Goal: Task Accomplishment & Management: Manage account settings

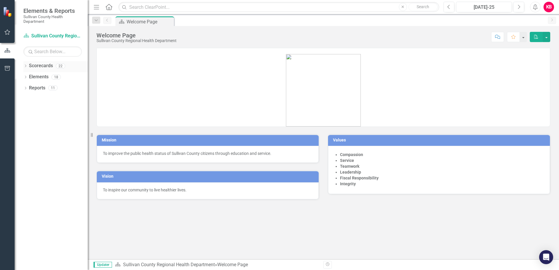
click at [25, 65] on icon "Dropdown" at bounding box center [25, 66] width 4 height 3
click at [29, 77] on icon "Dropdown" at bounding box center [28, 77] width 4 height 4
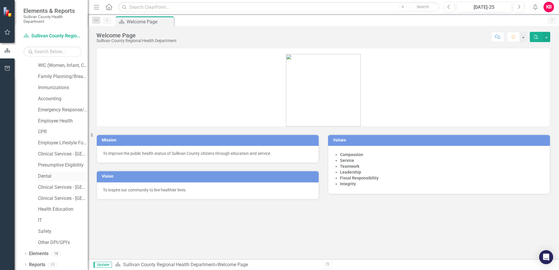
scroll to position [67, 0]
click at [51, 197] on link "Clinical Services - [GEOGRAPHIC_DATA]" at bounding box center [63, 197] width 50 height 7
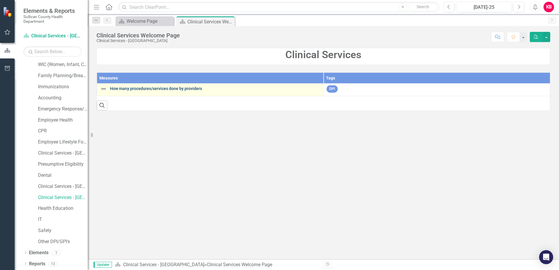
click at [156, 89] on link "How many procedures/services done by providers" at bounding box center [215, 88] width 210 height 4
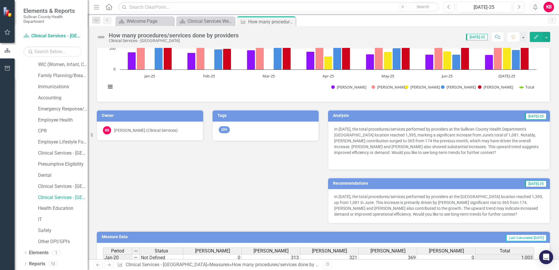
scroll to position [146, 0]
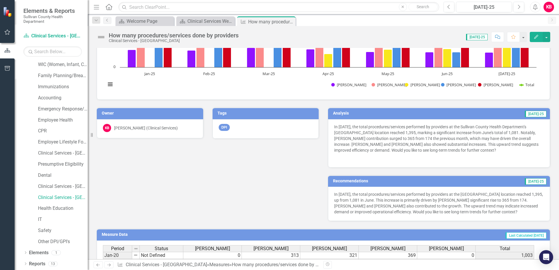
click at [433, 114] on td "[DATE]-25" at bounding box center [484, 114] width 125 height 9
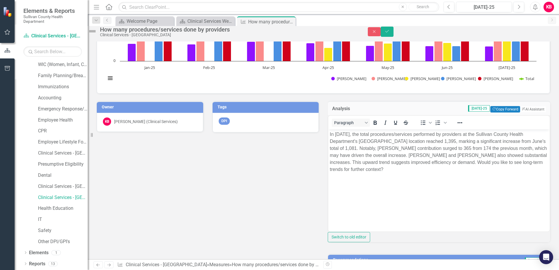
scroll to position [0, 0]
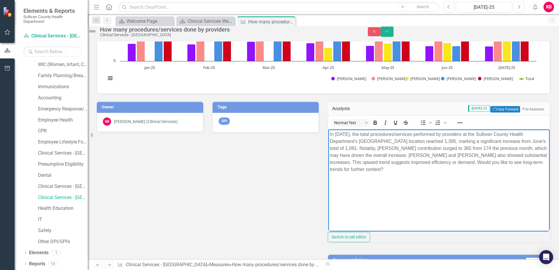
click at [399, 169] on p "In July 2025, the total procedures/services performed by providers at the Sulli…" at bounding box center [439, 152] width 218 height 42
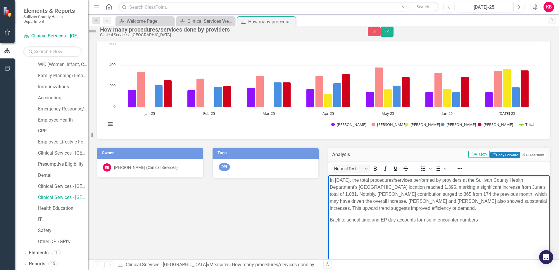
scroll to position [29, 0]
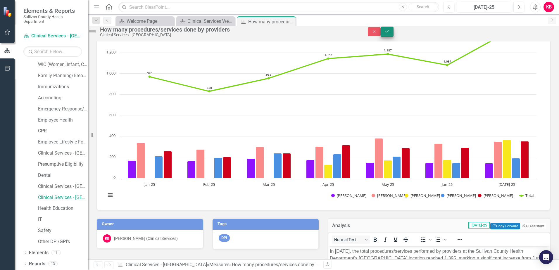
click at [389, 33] on icon "Save" at bounding box center [386, 31] width 5 height 4
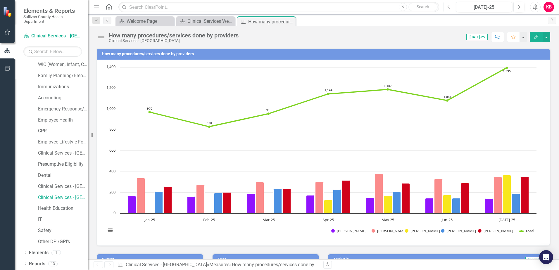
click at [449, 7] on icon "Previous" at bounding box center [448, 6] width 3 height 5
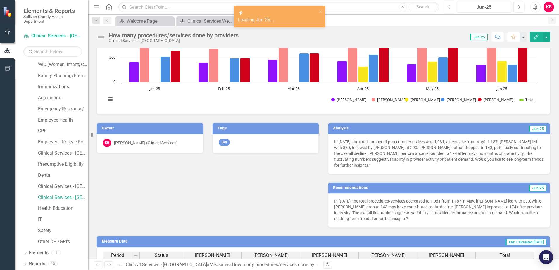
scroll to position [146, 0]
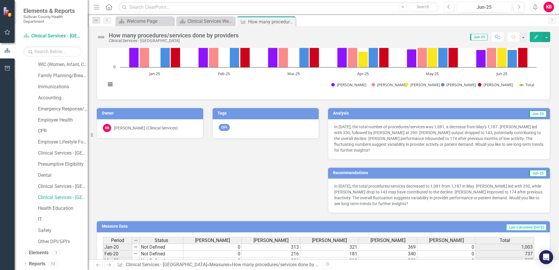
click at [404, 115] on h3 "Analysis" at bounding box center [383, 113] width 100 height 4
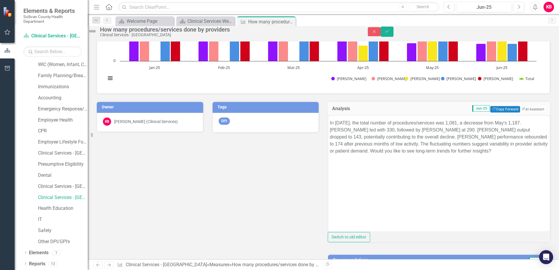
scroll to position [0, 0]
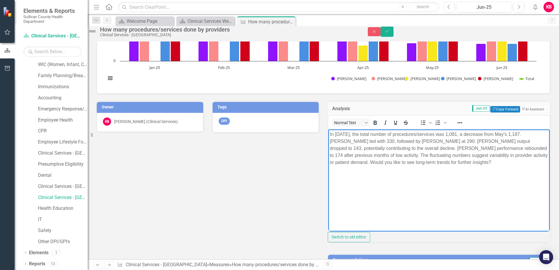
click at [495, 162] on p "In June 2025, the total number of procedures/services was 1,081, a decrease fro…" at bounding box center [439, 148] width 218 height 35
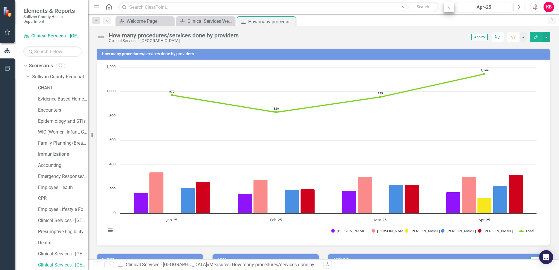
scroll to position [67, 0]
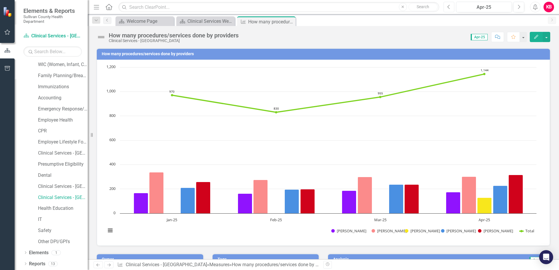
click at [448, 6] on icon "Previous" at bounding box center [448, 6] width 3 height 5
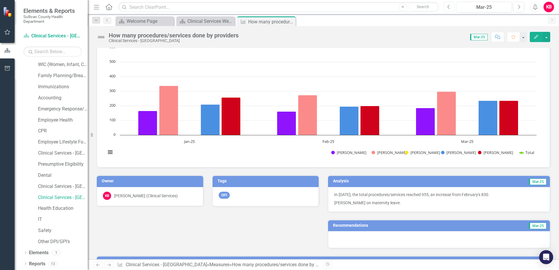
scroll to position [88, 0]
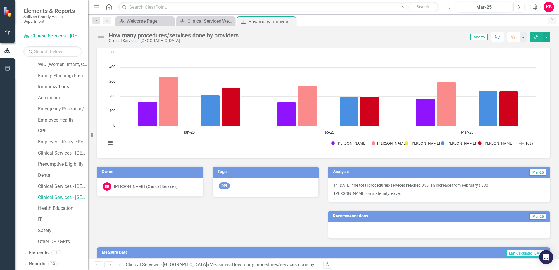
click at [449, 7] on icon "Previous" at bounding box center [448, 6] width 3 height 5
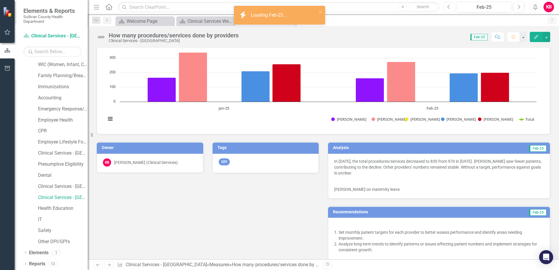
scroll to position [117, 0]
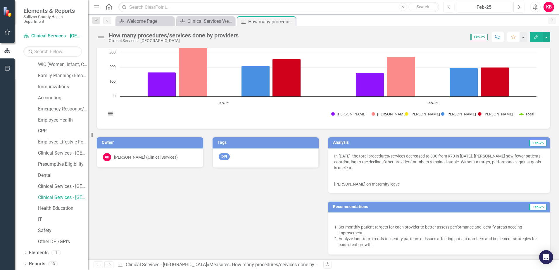
click at [437, 142] on td "Feb-25" at bounding box center [489, 143] width 113 height 9
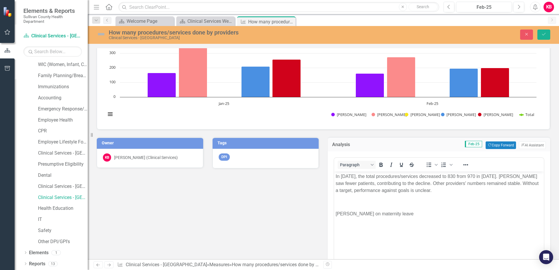
scroll to position [0, 0]
click at [466, 191] on p "In [DATE], the total procedures/services decreased to 830 from 970 in [DATE]. […" at bounding box center [438, 183] width 207 height 21
click at [542, 32] on icon "Save" at bounding box center [543, 34] width 5 height 4
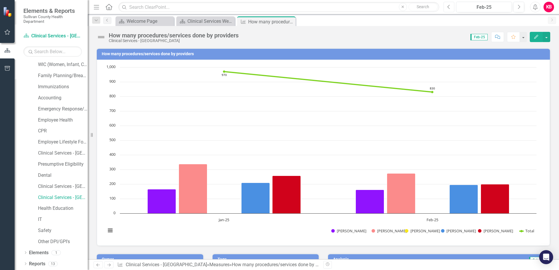
click at [450, 6] on button "Previous" at bounding box center [448, 7] width 11 height 11
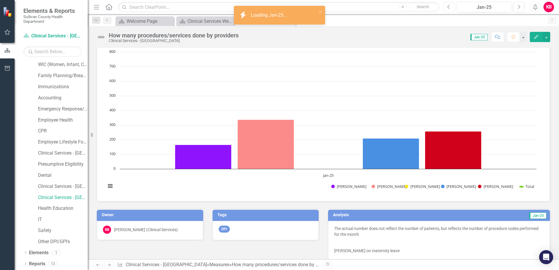
scroll to position [58, 0]
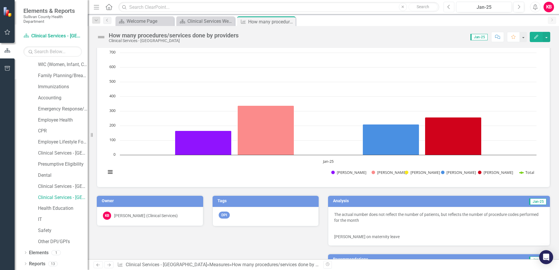
click at [448, 8] on icon "Previous" at bounding box center [448, 6] width 3 height 5
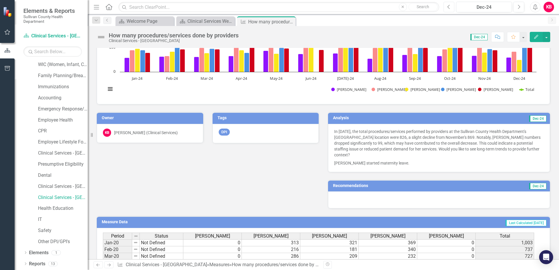
scroll to position [146, 0]
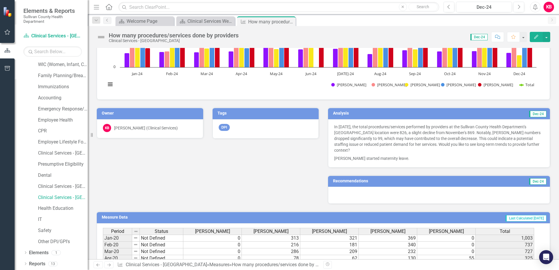
click at [427, 115] on h3 "Analysis" at bounding box center [383, 113] width 101 height 4
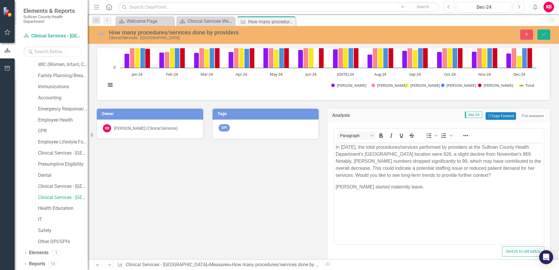
scroll to position [0, 0]
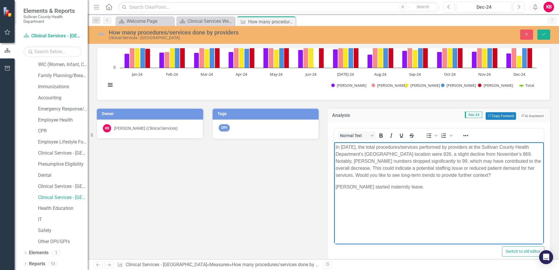
click at [473, 175] on p "In December 2024, the total procedures/services performed by providers at the S…" at bounding box center [438, 160] width 207 height 35
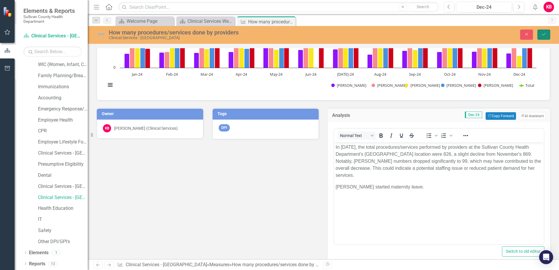
click at [542, 34] on icon "Save" at bounding box center [543, 34] width 5 height 4
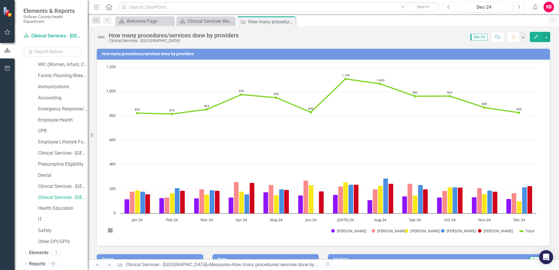
click at [449, 8] on icon "Previous" at bounding box center [448, 6] width 3 height 5
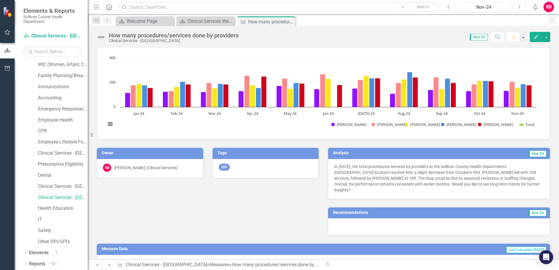
scroll to position [117, 0]
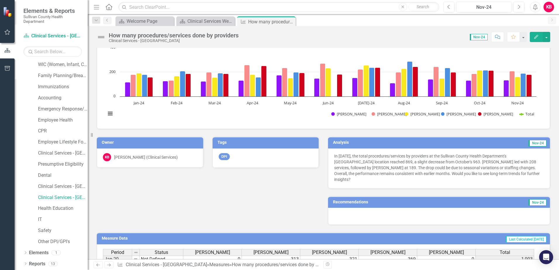
click at [414, 144] on h3 "Analysis" at bounding box center [382, 142] width 99 height 4
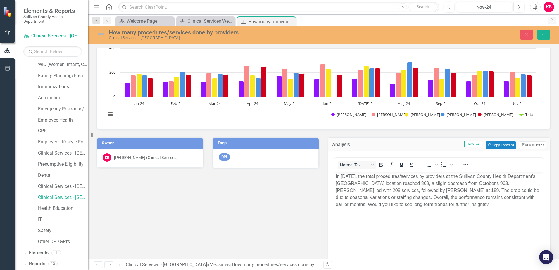
scroll to position [0, 0]
click at [459, 202] on p "In November 2024, the total procedures/services by providers at the Sullivan Co…" at bounding box center [438, 190] width 207 height 35
click at [544, 34] on icon "Save" at bounding box center [543, 34] width 5 height 4
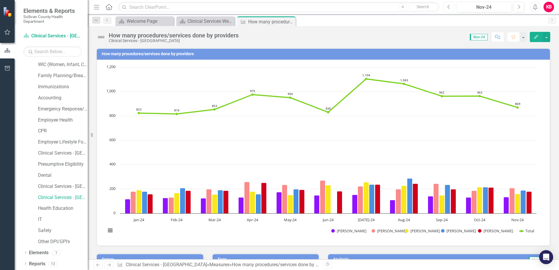
click at [448, 7] on icon "Previous" at bounding box center [448, 6] width 3 height 5
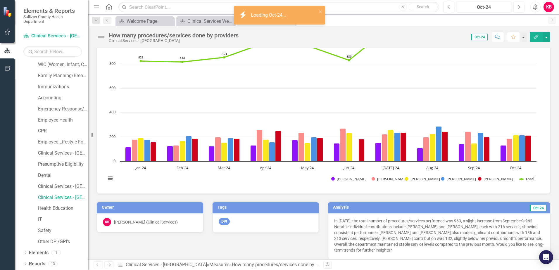
scroll to position [88, 0]
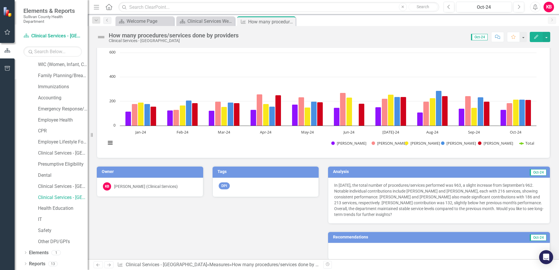
click at [441, 173] on td "Oct-24" at bounding box center [491, 172] width 112 height 9
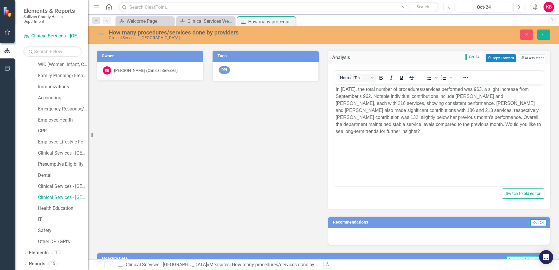
scroll to position [205, 0]
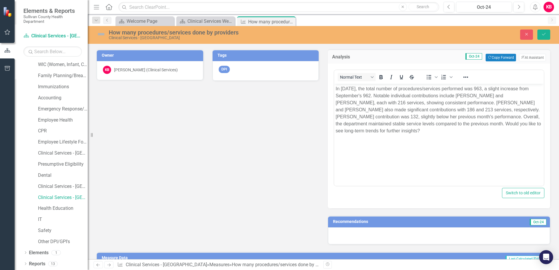
click at [394, 131] on p "In October 2024, the total number of procedures/services performed was 963, a s…" at bounding box center [438, 109] width 207 height 49
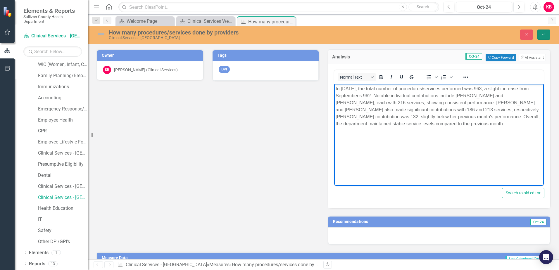
click at [543, 32] on icon "Save" at bounding box center [543, 34] width 5 height 4
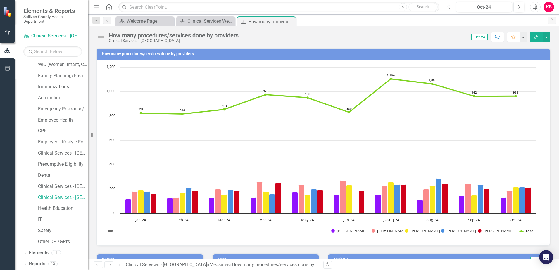
click at [448, 7] on icon "button" at bounding box center [448, 7] width 2 height 4
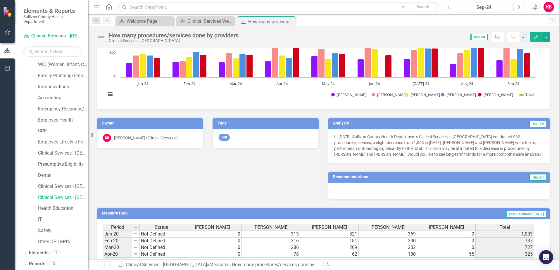
scroll to position [146, 0]
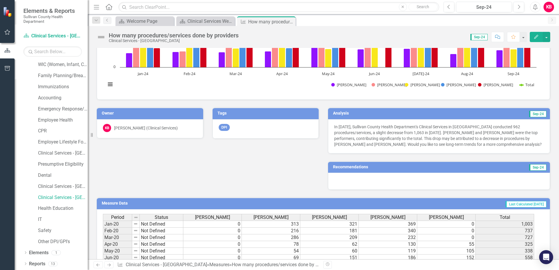
click at [419, 112] on h3 "Analysis" at bounding box center [383, 113] width 101 height 4
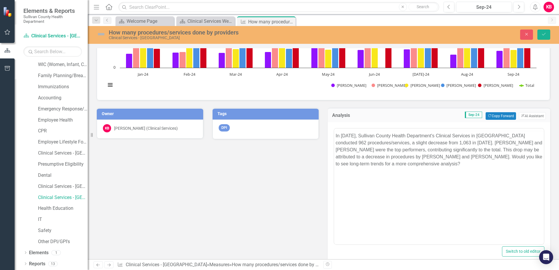
scroll to position [0, 0]
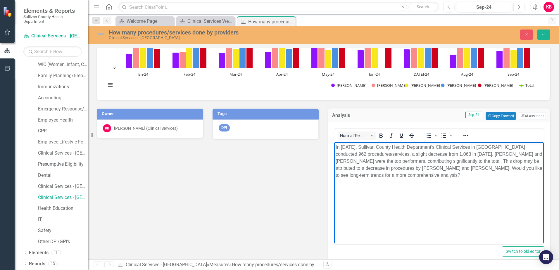
click at [427, 175] on p "In September 2024, Sullivan County Health Department's Clinical Services in Kin…" at bounding box center [438, 160] width 207 height 35
click at [541, 33] on icon "Save" at bounding box center [543, 34] width 5 height 4
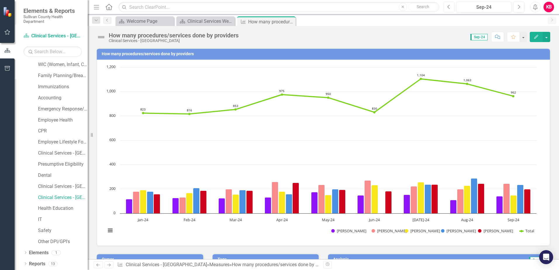
click at [449, 7] on icon "Previous" at bounding box center [448, 6] width 3 height 5
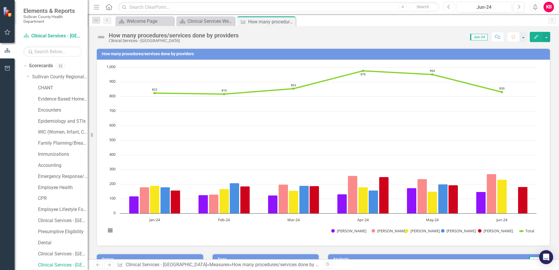
scroll to position [67, 0]
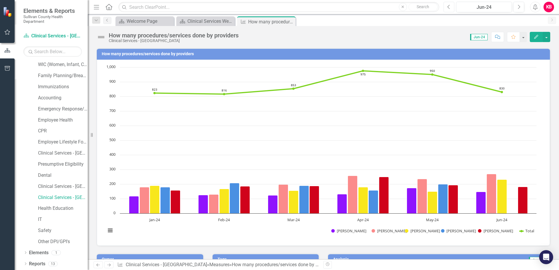
drag, startPoint x: 0, startPoint y: 0, endPoint x: 449, endPoint y: 7, distance: 449.4
click at [449, 7] on icon "Previous" at bounding box center [448, 6] width 3 height 5
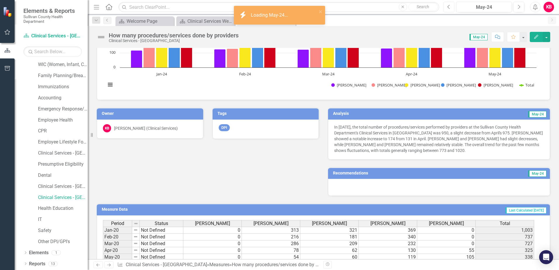
scroll to position [146, 0]
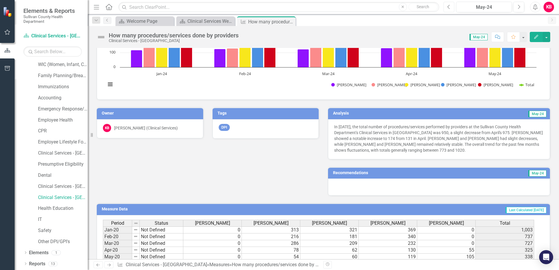
click at [447, 6] on icon "Previous" at bounding box center [448, 6] width 3 height 5
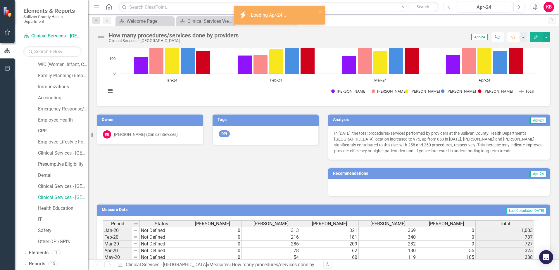
scroll to position [146, 0]
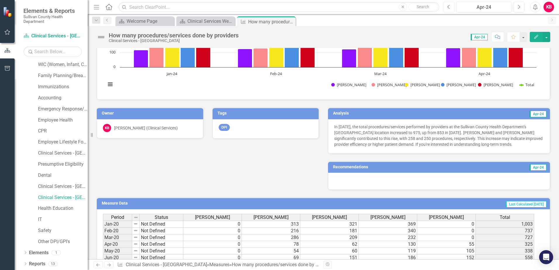
click at [448, 6] on icon "Previous" at bounding box center [448, 6] width 3 height 5
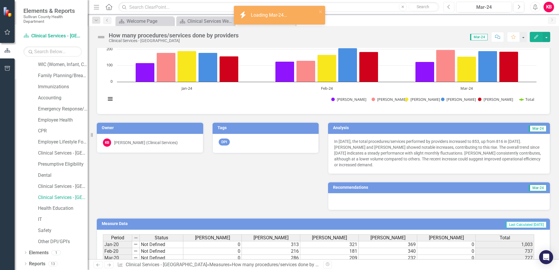
scroll to position [146, 0]
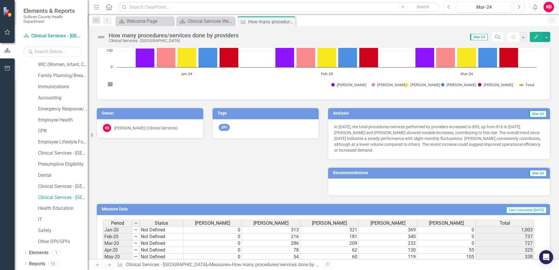
click at [449, 8] on icon "button" at bounding box center [448, 7] width 2 height 4
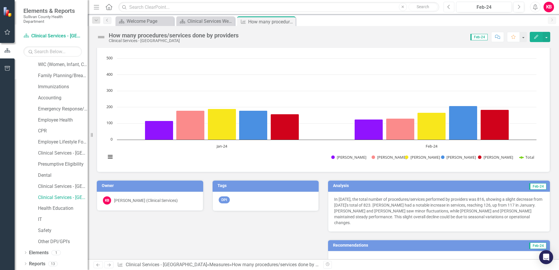
scroll to position [117, 0]
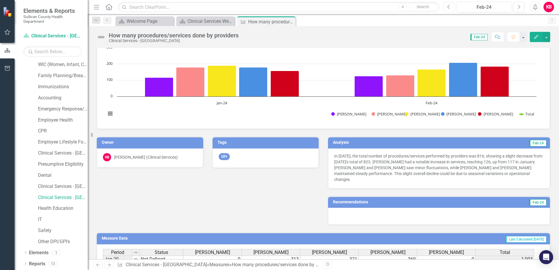
click at [449, 5] on icon "button" at bounding box center [448, 7] width 2 height 4
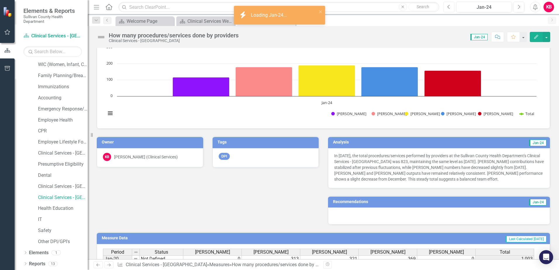
scroll to position [146, 0]
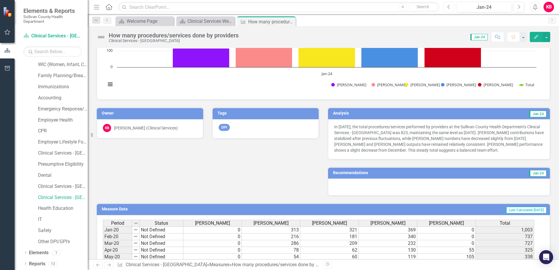
click at [449, 6] on icon "Previous" at bounding box center [448, 6] width 3 height 5
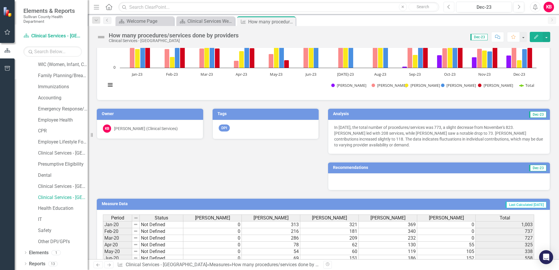
scroll to position [146, 0]
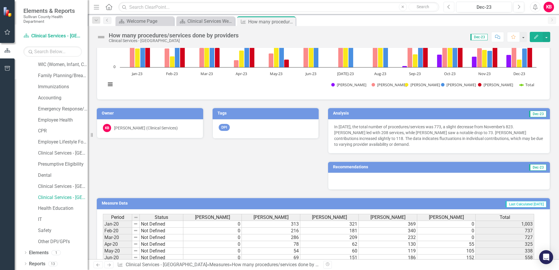
click at [450, 7] on icon "Previous" at bounding box center [448, 6] width 3 height 5
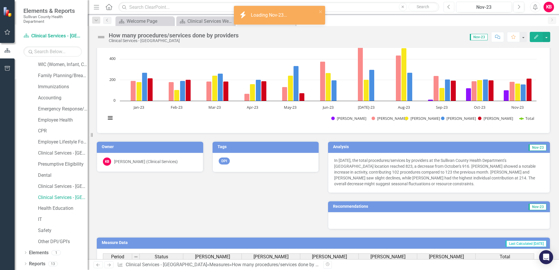
scroll to position [117, 0]
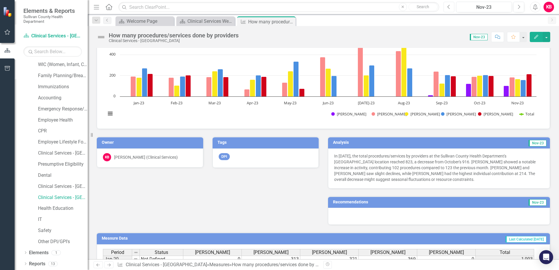
click at [449, 7] on icon "Previous" at bounding box center [448, 6] width 3 height 5
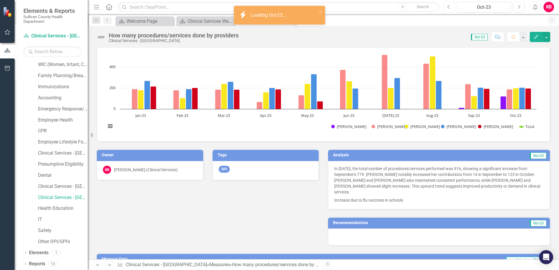
scroll to position [146, 0]
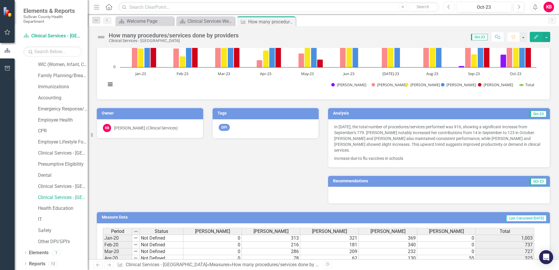
click at [449, 7] on icon "Previous" at bounding box center [448, 6] width 3 height 5
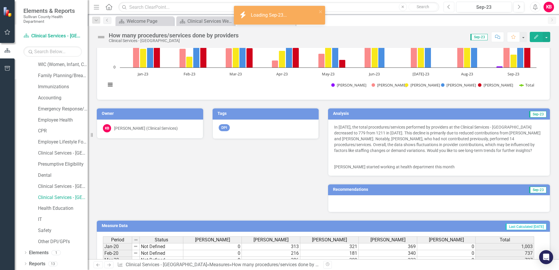
scroll to position [146, 0]
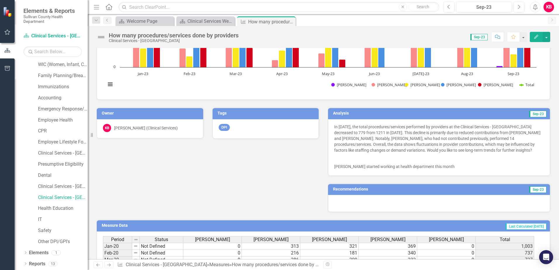
click at [454, 113] on td "Sep-23" at bounding box center [489, 114] width 113 height 9
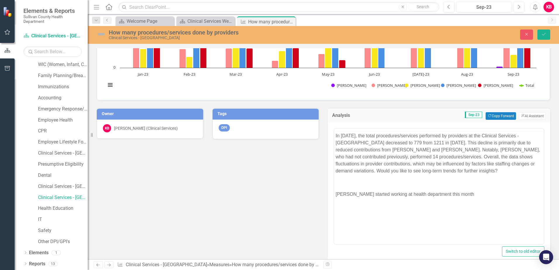
scroll to position [0, 0]
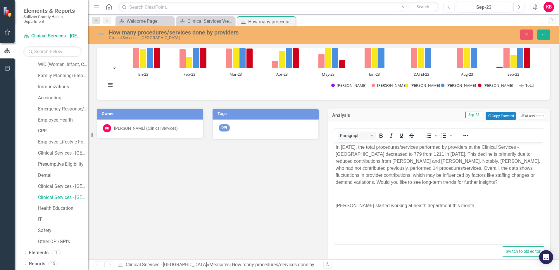
click at [482, 184] on p "In September 2023, the total procedures/services performed by providers at the …" at bounding box center [438, 164] width 207 height 42
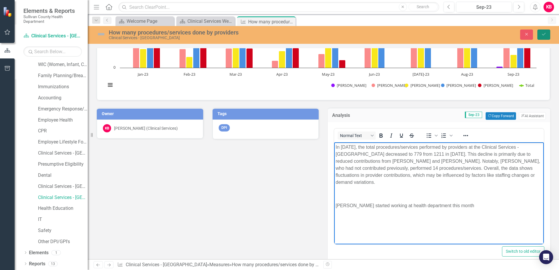
click at [543, 33] on icon "Save" at bounding box center [543, 34] width 5 height 4
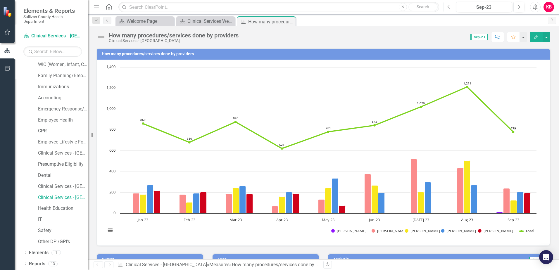
click at [449, 7] on icon "Previous" at bounding box center [448, 6] width 3 height 5
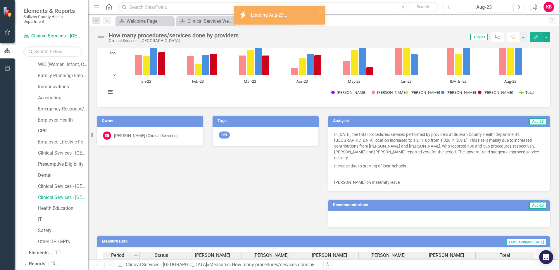
scroll to position [146, 0]
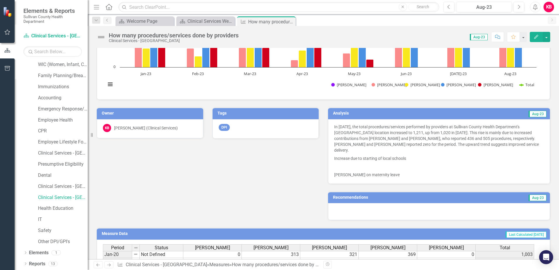
click at [427, 113] on h3 "Analysis" at bounding box center [382, 113] width 99 height 4
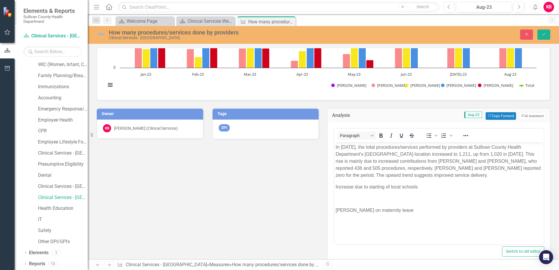
scroll to position [0, 0]
click at [432, 167] on p "In August 2023, the total procedures/services performed by providers at Sulliva…" at bounding box center [438, 160] width 207 height 35
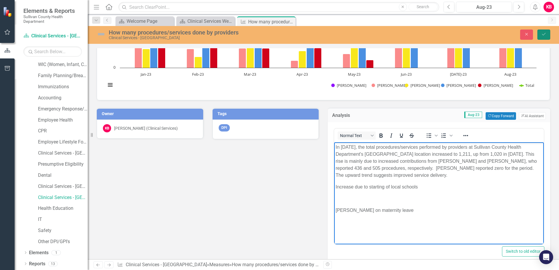
click at [542, 35] on icon "Save" at bounding box center [543, 34] width 5 height 4
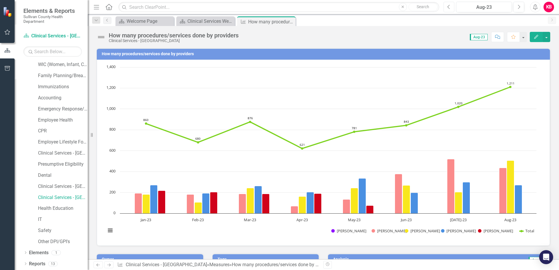
click at [448, 7] on icon "Previous" at bounding box center [448, 6] width 3 height 5
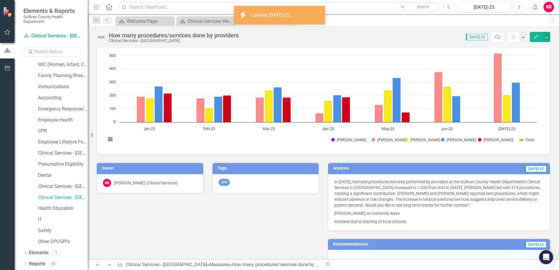
scroll to position [146, 0]
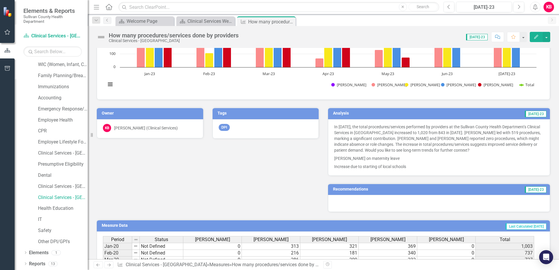
click at [437, 114] on td "[DATE]-23" at bounding box center [484, 114] width 125 height 9
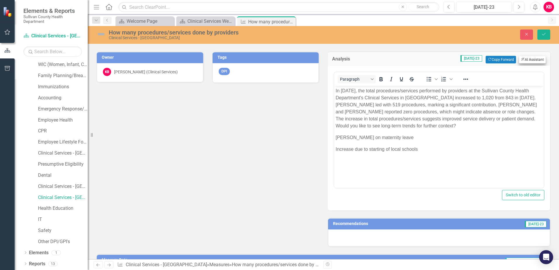
scroll to position [205, 0]
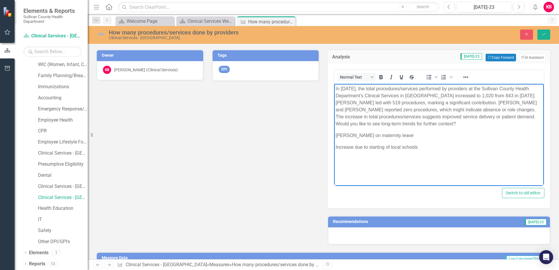
click at [511, 102] on p "In July 2023, the total procedures/services performed by providers at the Sulli…" at bounding box center [438, 106] width 207 height 42
click at [542, 34] on icon "Save" at bounding box center [543, 34] width 5 height 4
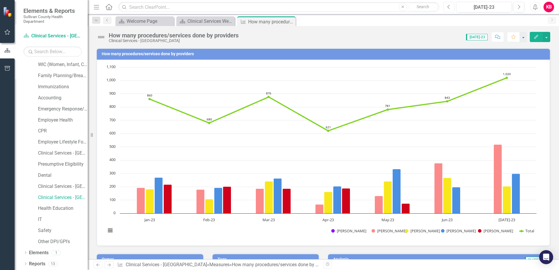
click at [449, 7] on icon "Previous" at bounding box center [448, 6] width 3 height 5
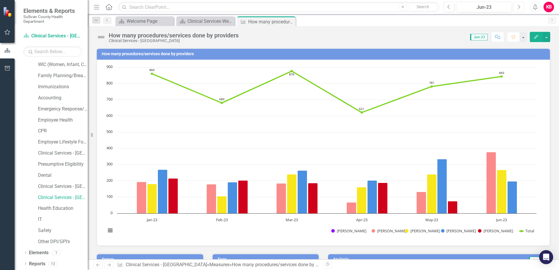
click at [517, 7] on button "Next" at bounding box center [518, 7] width 11 height 11
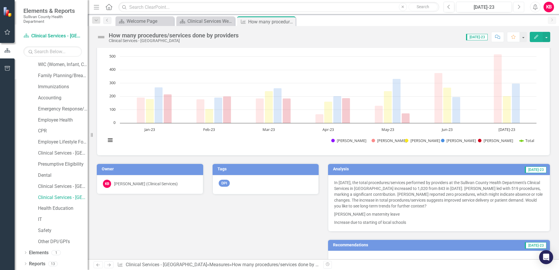
scroll to position [175, 0]
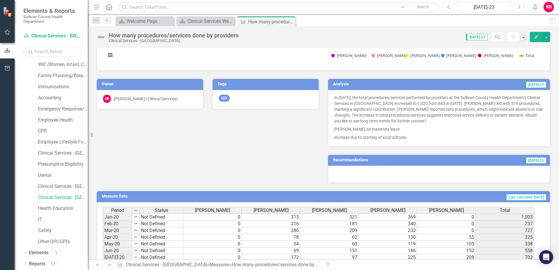
click at [389, 83] on h3 "Analysis" at bounding box center [377, 84] width 89 height 4
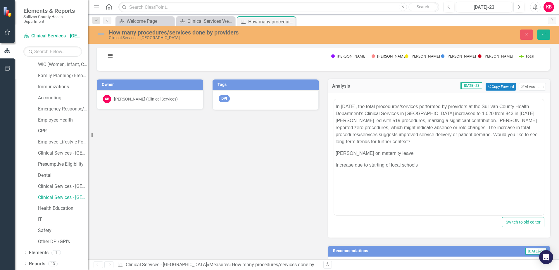
scroll to position [0, 0]
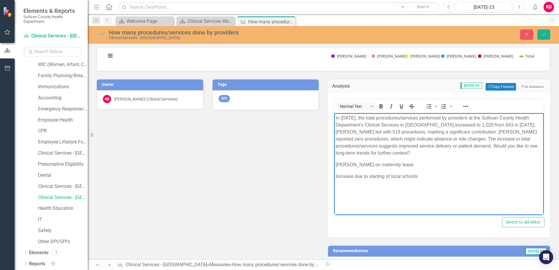
click at [420, 176] on p "Increase due to starting of local schools" at bounding box center [438, 176] width 207 height 7
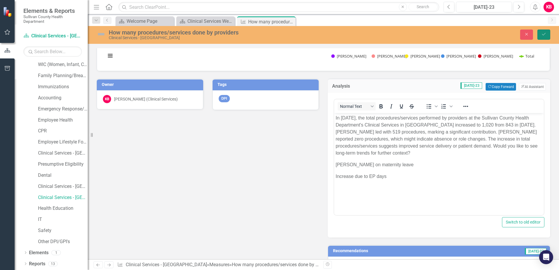
click at [542, 32] on icon "Save" at bounding box center [543, 34] width 5 height 4
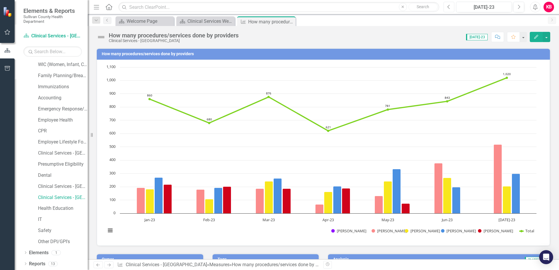
click at [449, 7] on icon "Previous" at bounding box center [448, 6] width 3 height 5
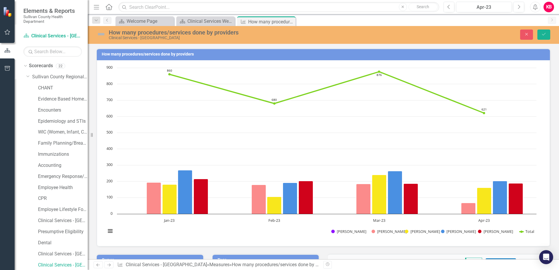
scroll to position [146, 0]
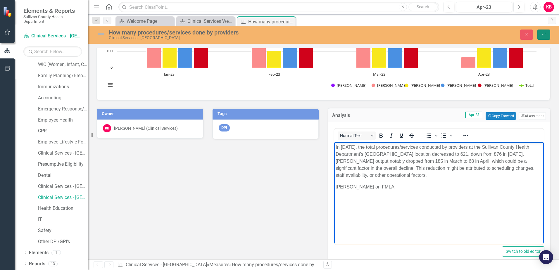
click at [541, 34] on icon "Save" at bounding box center [543, 34] width 5 height 4
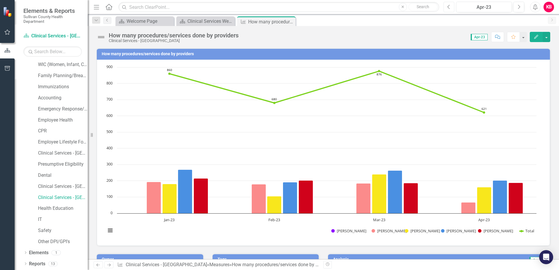
click at [449, 6] on icon "Previous" at bounding box center [448, 6] width 3 height 5
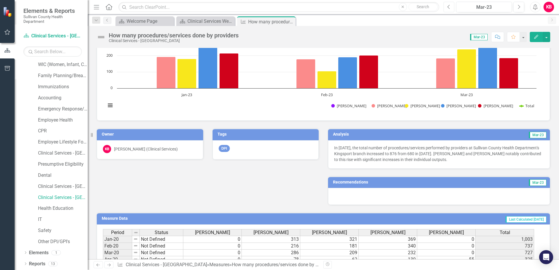
scroll to position [117, 0]
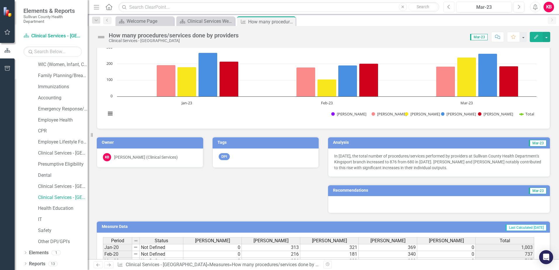
click at [447, 8] on icon "Previous" at bounding box center [448, 6] width 3 height 5
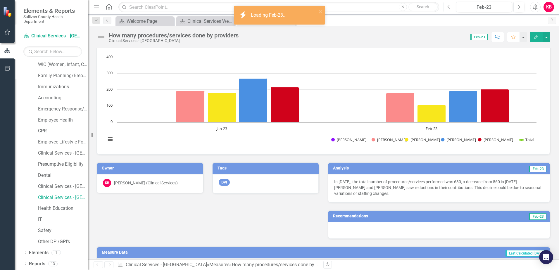
scroll to position [117, 0]
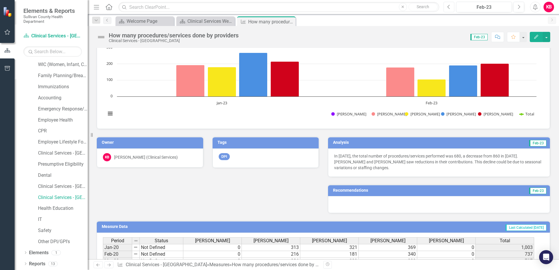
click at [448, 7] on icon "Previous" at bounding box center [448, 6] width 3 height 5
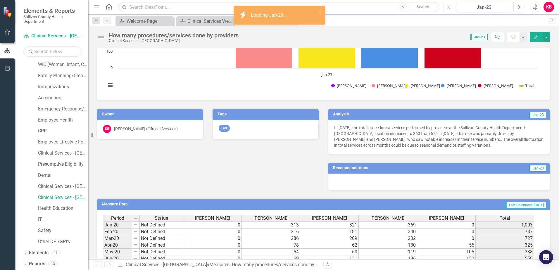
scroll to position [146, 0]
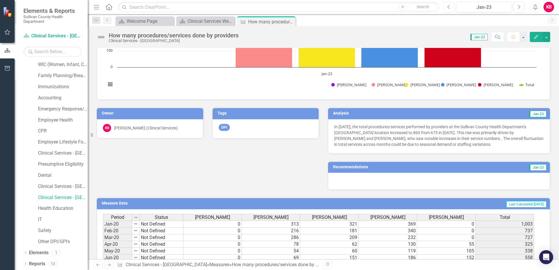
click at [449, 6] on icon "Previous" at bounding box center [448, 6] width 3 height 5
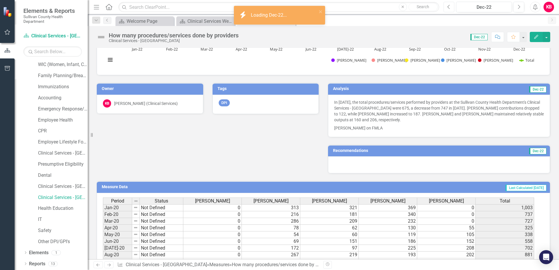
scroll to position [175, 0]
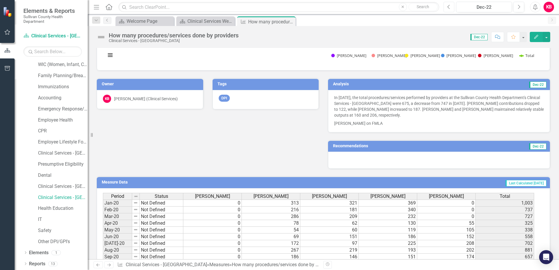
click at [449, 7] on icon "Previous" at bounding box center [448, 6] width 3 height 5
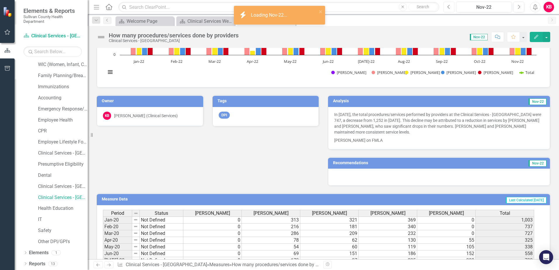
scroll to position [175, 0]
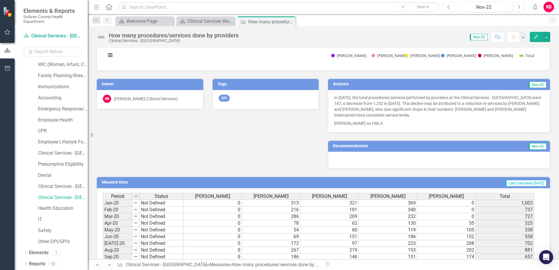
click at [450, 6] on button "Previous" at bounding box center [448, 7] width 11 height 11
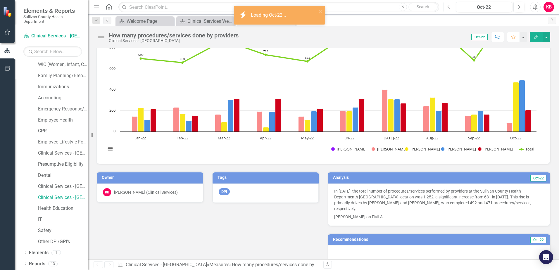
scroll to position [146, 0]
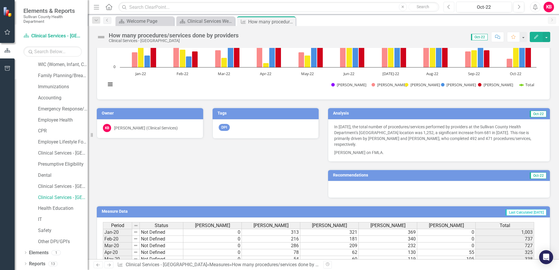
click at [449, 6] on icon "Previous" at bounding box center [448, 6] width 3 height 5
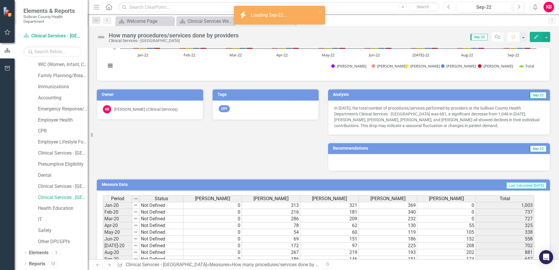
scroll to position [175, 0]
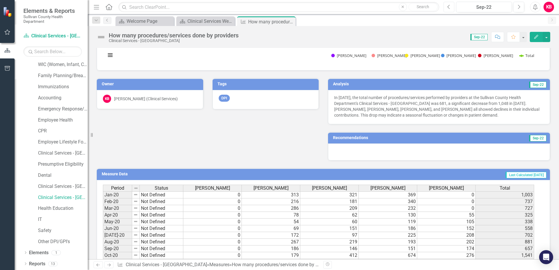
click at [449, 6] on icon "Previous" at bounding box center [448, 6] width 3 height 5
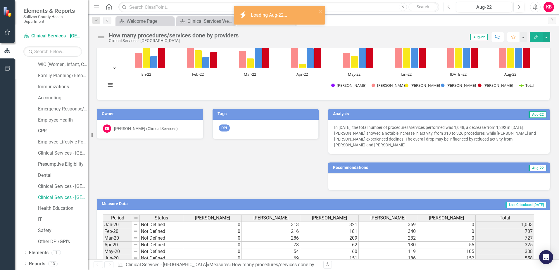
scroll to position [146, 0]
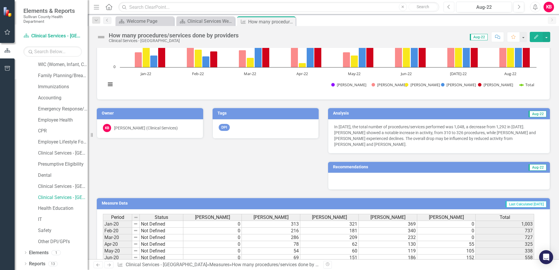
click at [447, 7] on icon "Previous" at bounding box center [448, 6] width 3 height 5
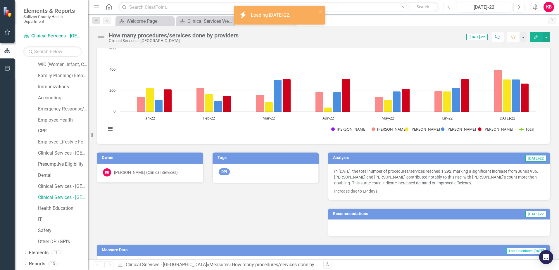
scroll to position [146, 0]
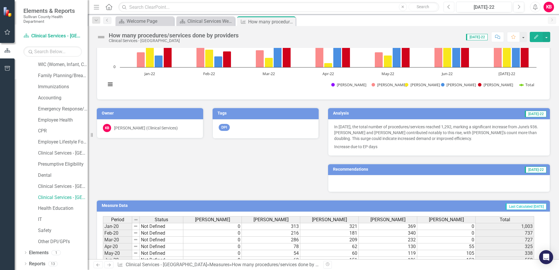
click at [450, 8] on icon "Previous" at bounding box center [448, 6] width 3 height 5
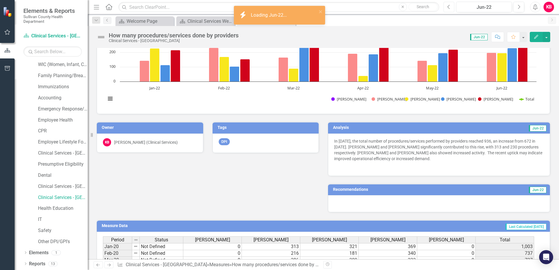
scroll to position [175, 0]
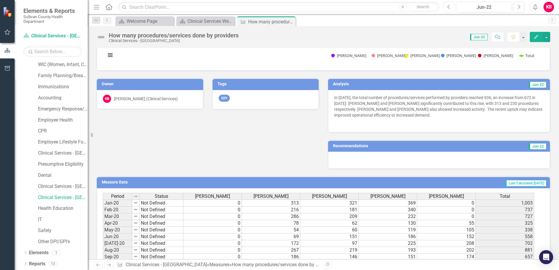
click at [449, 7] on icon "Previous" at bounding box center [448, 6] width 3 height 5
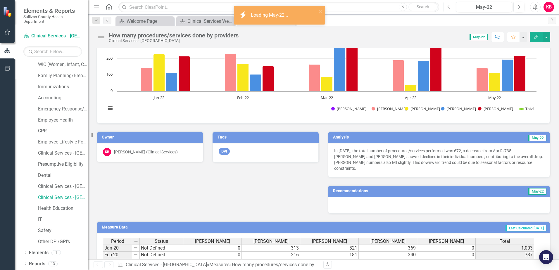
scroll to position [146, 0]
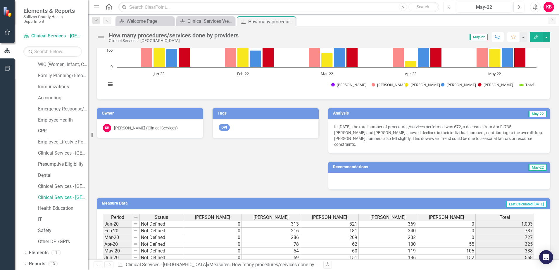
click at [449, 8] on icon "Previous" at bounding box center [448, 6] width 3 height 5
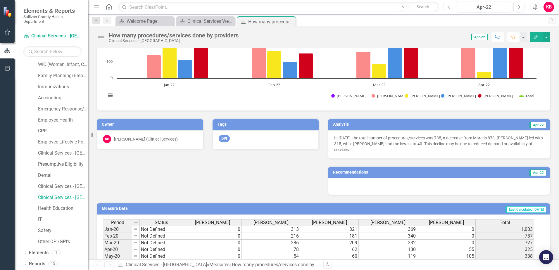
scroll to position [175, 0]
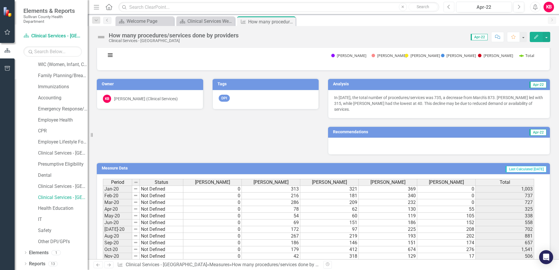
click at [448, 8] on icon "Previous" at bounding box center [448, 6] width 3 height 5
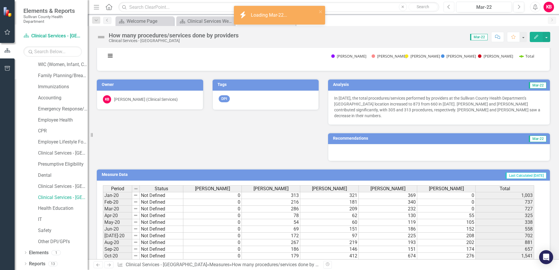
scroll to position [175, 0]
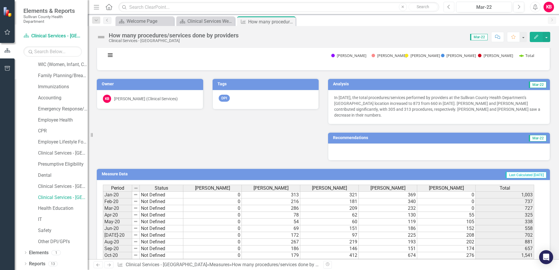
click at [450, 6] on button "Previous" at bounding box center [448, 7] width 11 height 11
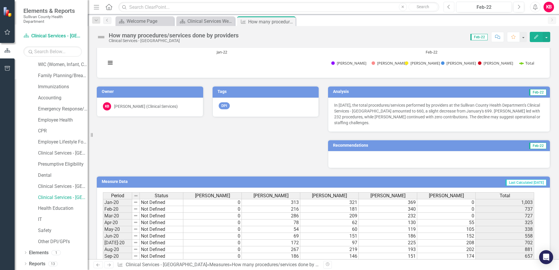
scroll to position [175, 0]
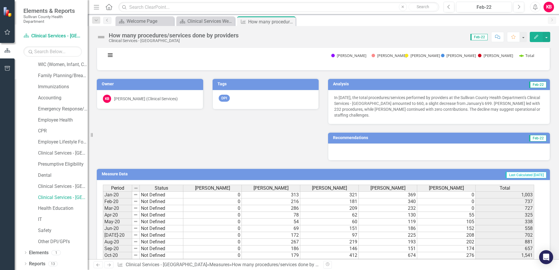
click at [439, 83] on td "Feb-22" at bounding box center [489, 84] width 113 height 9
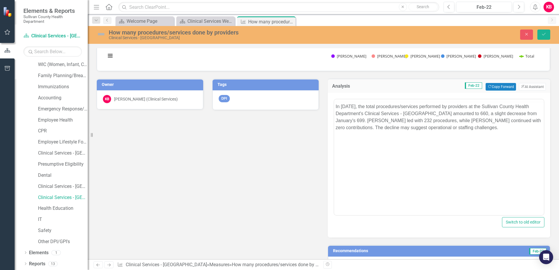
scroll to position [0, 0]
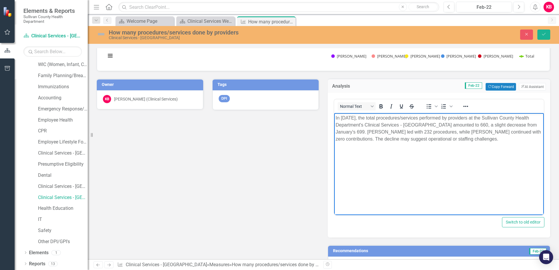
click at [363, 139] on p "In February 2022, the total procedures/services performed by providers at the S…" at bounding box center [438, 128] width 207 height 28
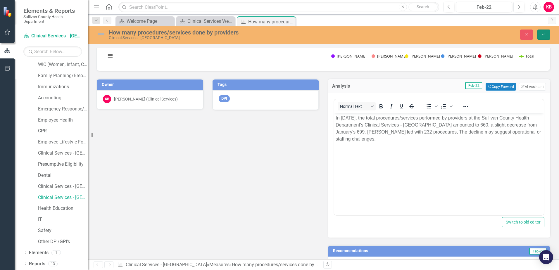
click at [543, 33] on icon "Save" at bounding box center [543, 34] width 5 height 4
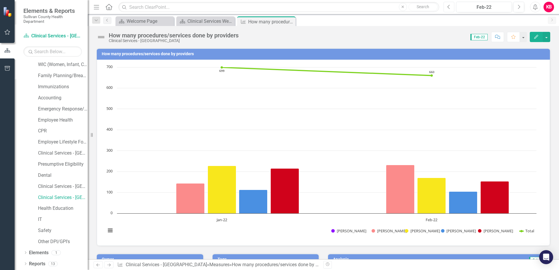
click at [447, 7] on icon "Previous" at bounding box center [448, 6] width 3 height 5
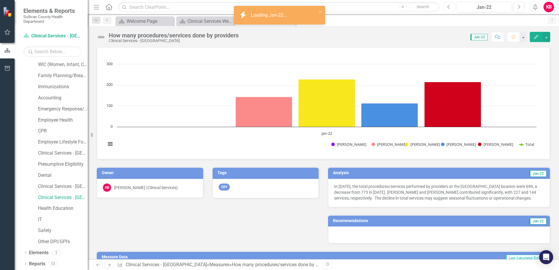
scroll to position [146, 0]
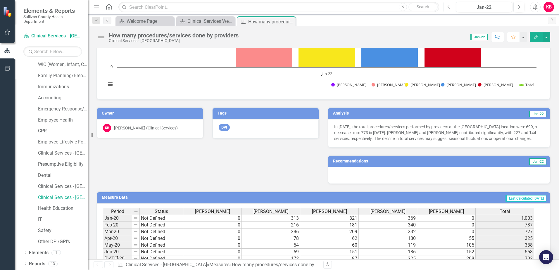
click at [447, 7] on icon "button" at bounding box center [448, 7] width 2 height 4
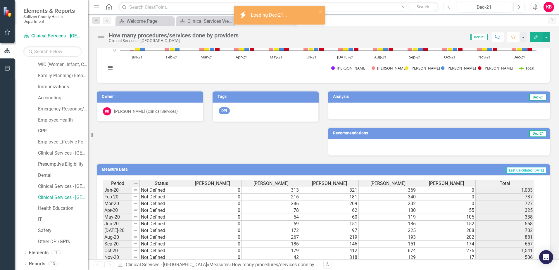
scroll to position [175, 0]
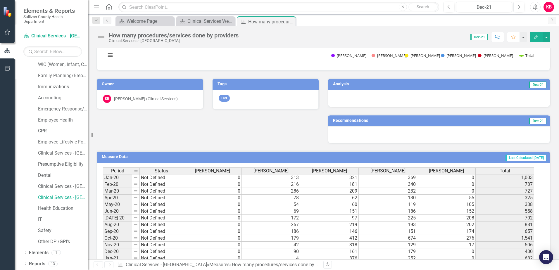
click at [447, 84] on td "Dec-21" at bounding box center [489, 84] width 113 height 9
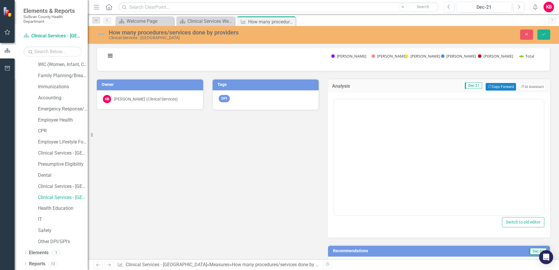
scroll to position [0, 0]
click at [522, 86] on button "ClearPoint AI AI Assistant" at bounding box center [532, 87] width 27 height 8
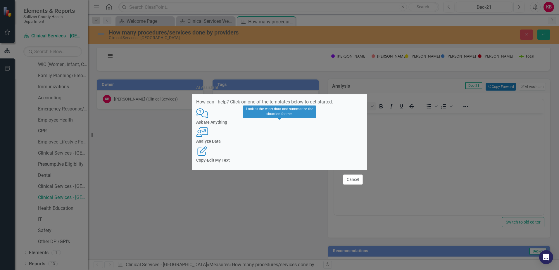
click at [208, 132] on icon "User with Chart" at bounding box center [202, 131] width 12 height 9
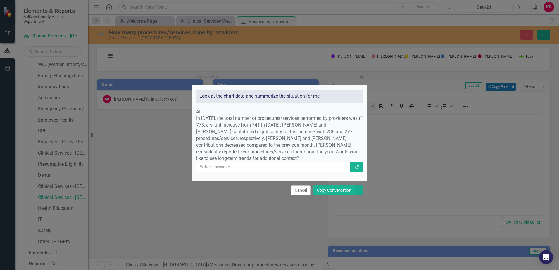
click at [328, 195] on button "Copy Conversation" at bounding box center [334, 190] width 42 height 10
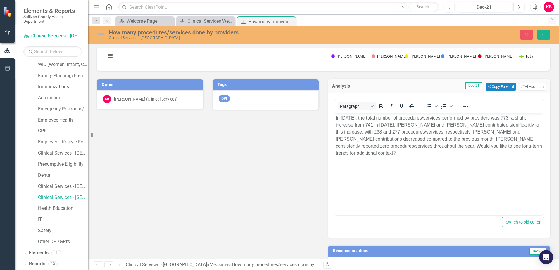
click at [408, 153] on p "In December 2021, the total number of procedures/services performed by provider…" at bounding box center [438, 135] width 207 height 42
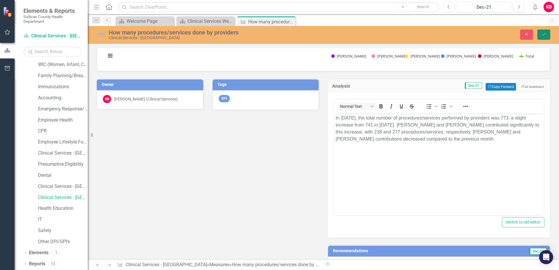
click at [543, 33] on icon "Save" at bounding box center [543, 34] width 5 height 4
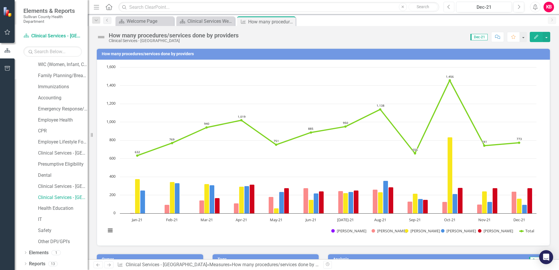
click at [449, 8] on icon "Previous" at bounding box center [448, 6] width 3 height 5
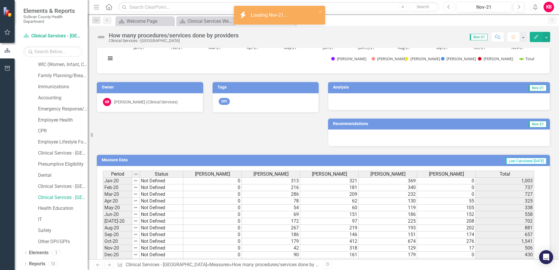
scroll to position [175, 0]
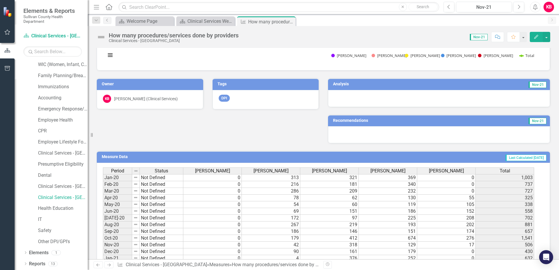
click at [413, 84] on h3 "Analysis" at bounding box center [382, 84] width 99 height 4
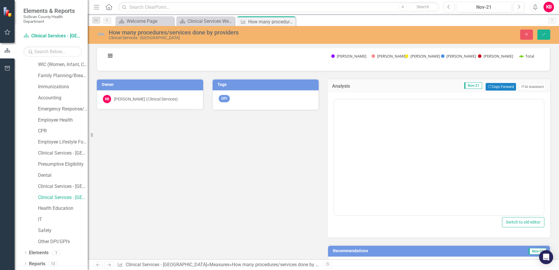
scroll to position [0, 0]
click at [524, 87] on button "ClearPoint AI AI Assistant" at bounding box center [532, 87] width 27 height 8
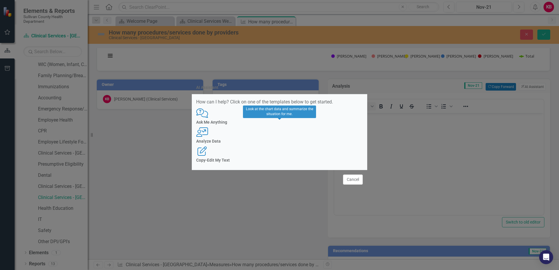
click at [208, 134] on icon "User with Chart" at bounding box center [202, 131] width 12 height 9
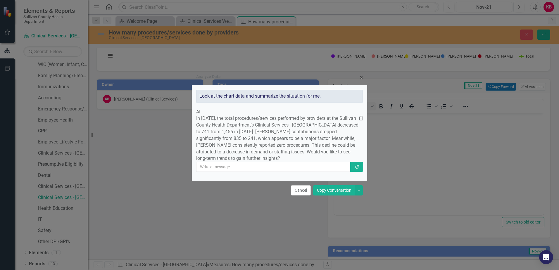
click at [333, 195] on button "Copy Conversation" at bounding box center [334, 190] width 42 height 10
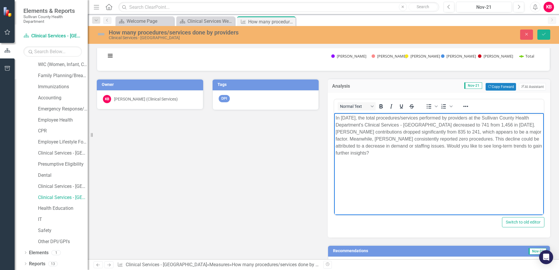
click at [381, 154] on p "In November 2021, the total procedures/services performed by providers at the S…" at bounding box center [438, 135] width 207 height 42
click at [489, 139] on p "In November 2021, the total procedures/services performed by providers at the S…" at bounding box center [438, 131] width 207 height 35
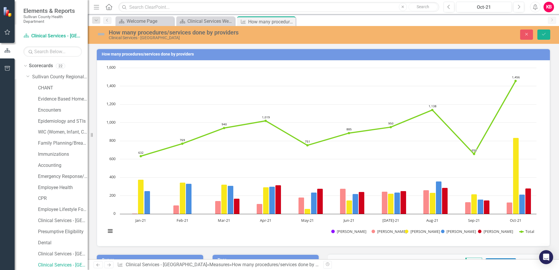
scroll to position [175, 0]
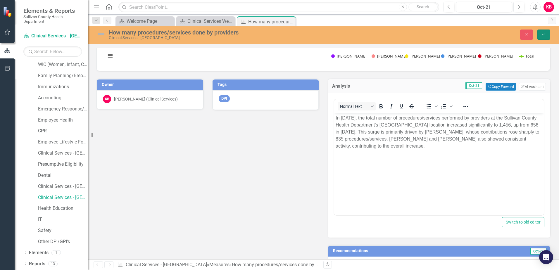
click at [543, 34] on icon "Save" at bounding box center [543, 34] width 5 height 4
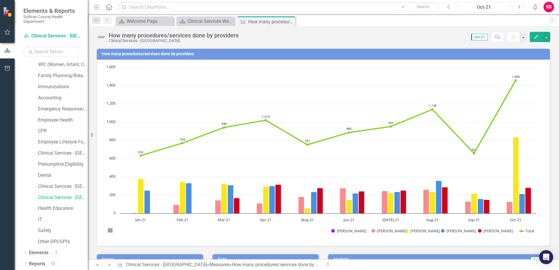
click at [448, 8] on icon "Previous" at bounding box center [448, 6] width 3 height 5
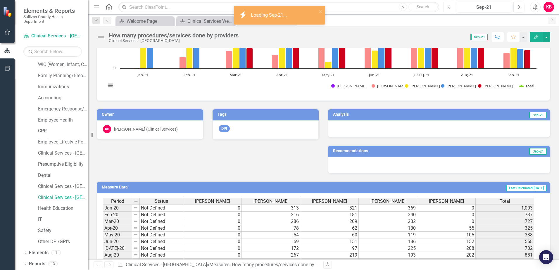
scroll to position [146, 0]
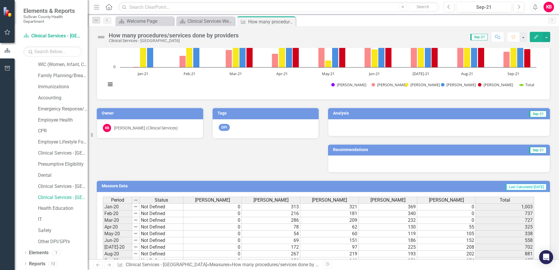
click at [417, 112] on h3 "Analysis" at bounding box center [383, 113] width 101 height 4
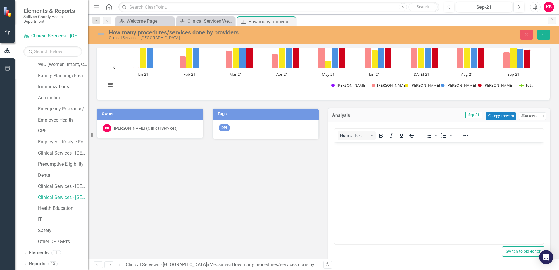
scroll to position [0, 0]
click at [521, 116] on button "ClearPoint AI AI Assistant" at bounding box center [532, 116] width 27 height 8
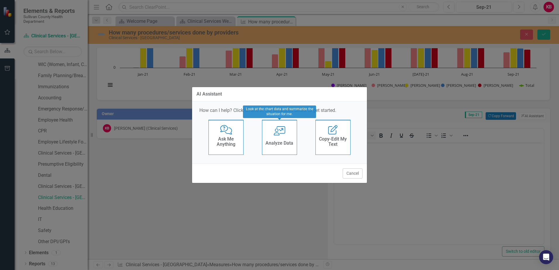
click at [278, 134] on icon "User with Chart" at bounding box center [279, 130] width 12 height 9
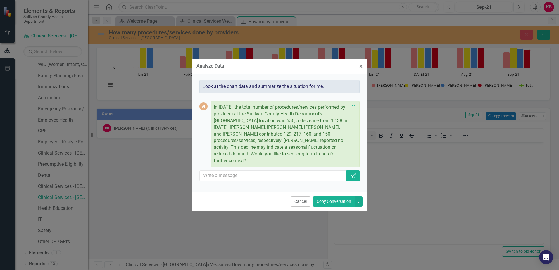
click at [337, 201] on button "Copy Conversation" at bounding box center [334, 201] width 42 height 10
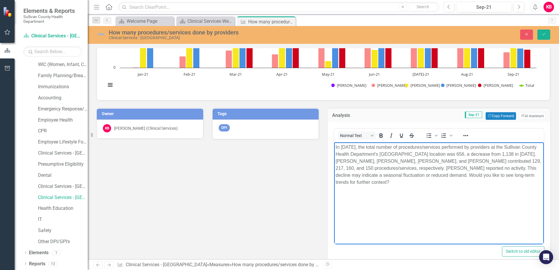
click at [371, 182] on p "In [DATE], the total number of procedures/services performed by providers at th…" at bounding box center [438, 164] width 207 height 42
click at [491, 167] on p "In [DATE], the total number of procedures/services performed by providers at th…" at bounding box center [438, 160] width 207 height 35
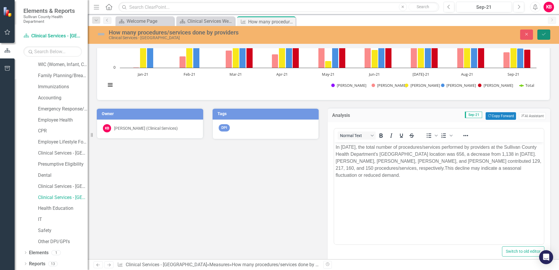
click at [543, 32] on icon "Save" at bounding box center [543, 34] width 5 height 4
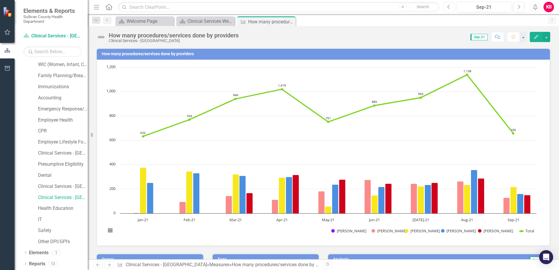
click at [448, 7] on icon "Previous" at bounding box center [448, 6] width 3 height 5
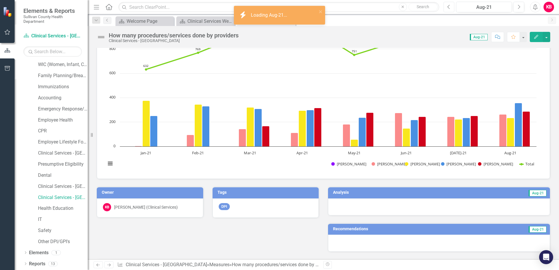
scroll to position [117, 0]
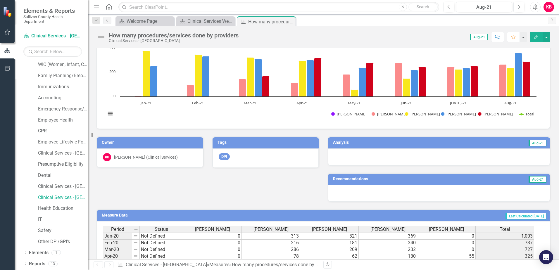
click at [420, 143] on h3 "Analysis" at bounding box center [382, 142] width 99 height 4
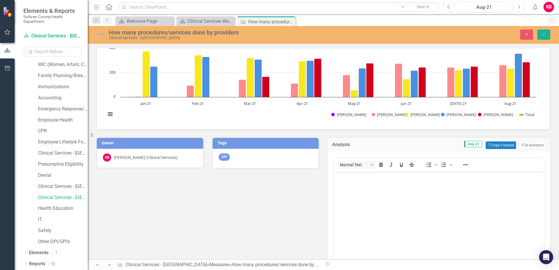
scroll to position [0, 0]
click at [526, 144] on button "ClearPoint AI AI Assistant" at bounding box center [532, 145] width 27 height 8
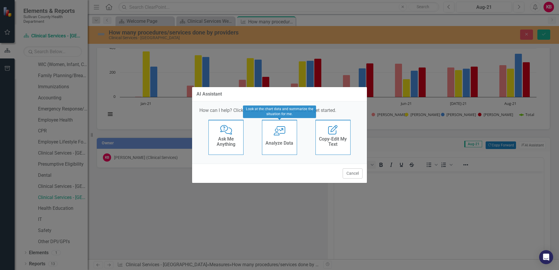
click at [276, 137] on div "User with Chart Analyze Data" at bounding box center [279, 137] width 35 height 35
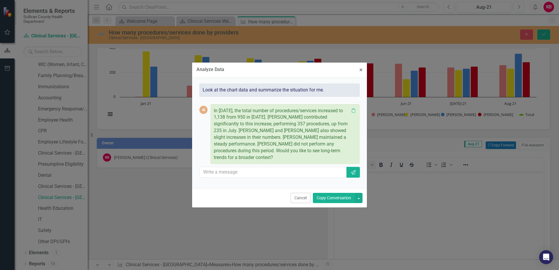
click at [338, 197] on button "Copy Conversation" at bounding box center [334, 198] width 42 height 10
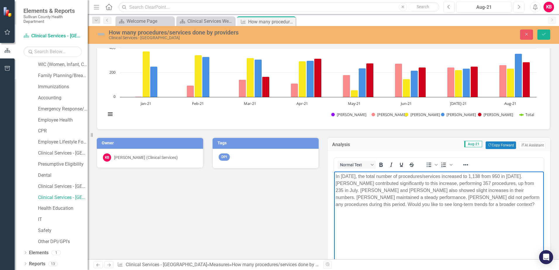
click at [504, 205] on p "In [DATE], the total number of procedures/services increased to 1,138 from 950 …" at bounding box center [438, 190] width 207 height 35
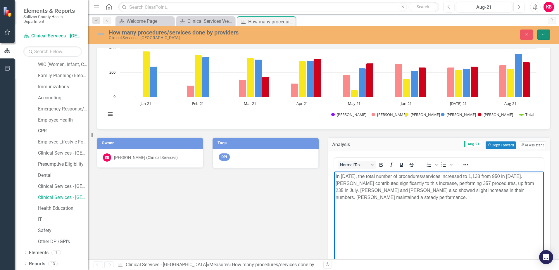
click at [542, 33] on icon "Save" at bounding box center [543, 34] width 5 height 4
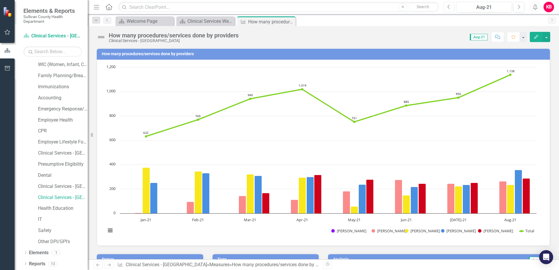
click at [449, 6] on icon "Previous" at bounding box center [448, 6] width 3 height 5
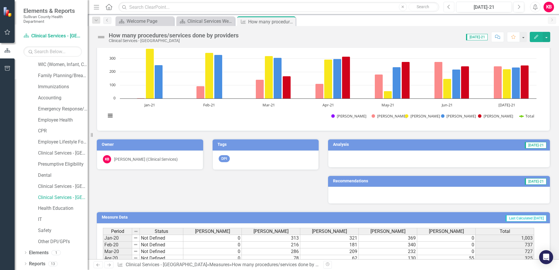
scroll to position [117, 0]
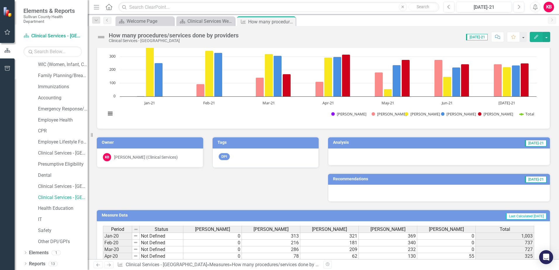
click at [422, 143] on h3 "Analysis" at bounding box center [377, 142] width 89 height 4
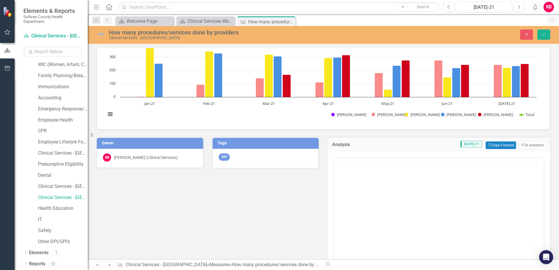
scroll to position [0, 0]
click at [522, 145] on button "ClearPoint AI AI Assistant" at bounding box center [532, 145] width 27 height 8
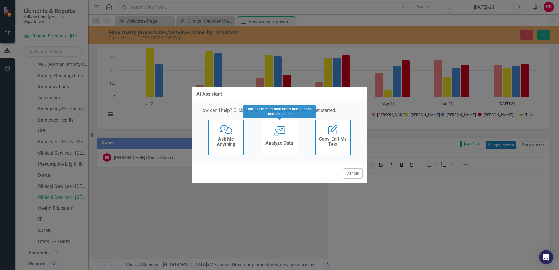
click at [282, 131] on icon "User with Chart" at bounding box center [279, 130] width 12 height 9
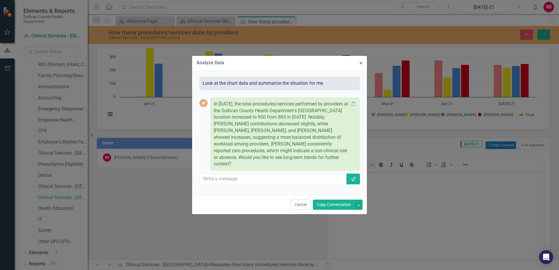
click at [333, 201] on button "Copy Conversation" at bounding box center [334, 205] width 42 height 10
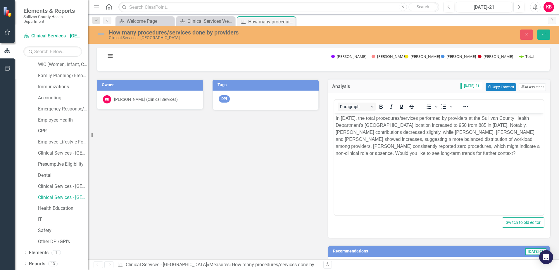
scroll to position [175, 0]
click at [482, 153] on p "In [DATE], the total procedures/services performed by providers at the Sullivan…" at bounding box center [438, 135] width 207 height 42
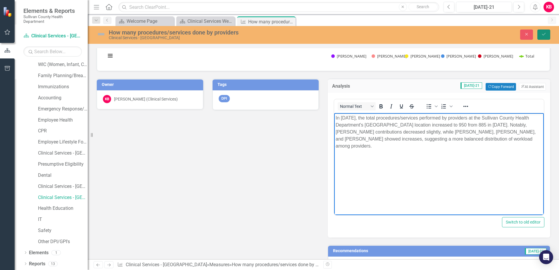
click at [541, 34] on icon "Save" at bounding box center [543, 34] width 5 height 4
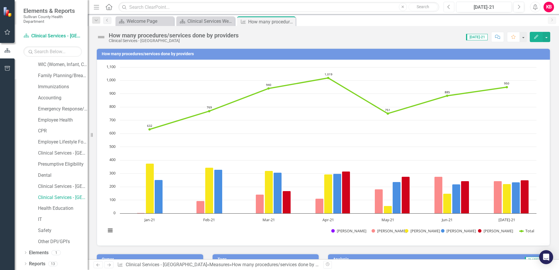
click at [448, 8] on icon "Previous" at bounding box center [448, 6] width 3 height 5
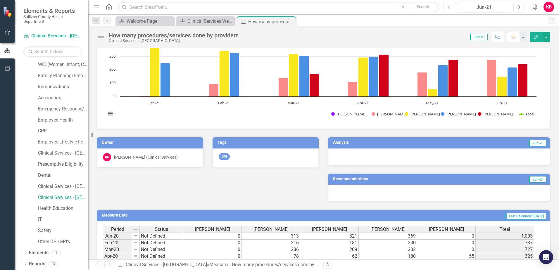
scroll to position [146, 0]
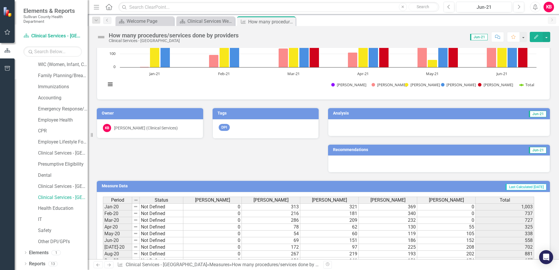
click at [405, 113] on h3 "Analysis" at bounding box center [383, 113] width 100 height 4
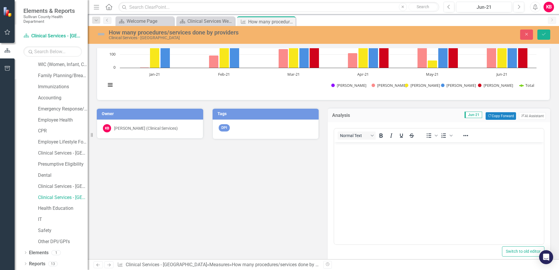
scroll to position [0, 0]
click at [525, 115] on button "ClearPoint AI AI Assistant" at bounding box center [532, 116] width 27 height 8
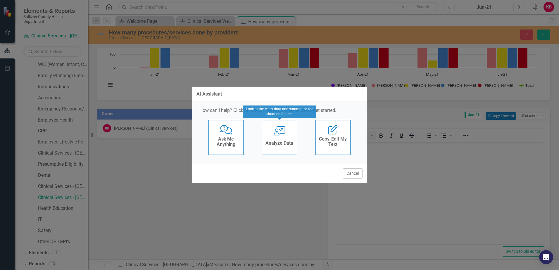
click at [279, 132] on icon "User with Chart" at bounding box center [279, 130] width 12 height 9
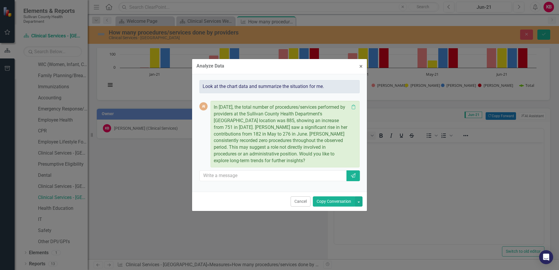
click at [335, 201] on button "Copy Conversation" at bounding box center [334, 201] width 42 height 10
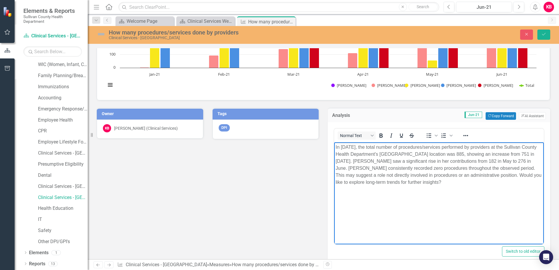
click at [431, 183] on p "In June 2021, the total number of procedures/services performed by providers at…" at bounding box center [438, 164] width 207 height 42
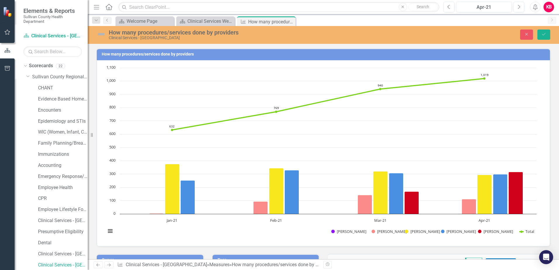
scroll to position [146, 0]
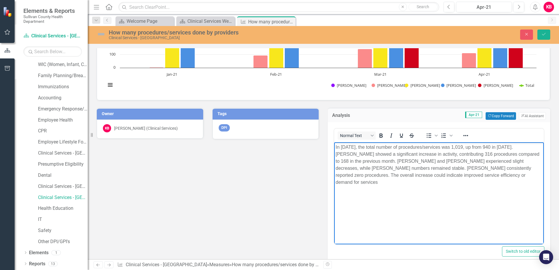
click at [360, 175] on p "In [DATE], the total number of procedures/services was 1,019, up from 940 in [D…" at bounding box center [438, 164] width 207 height 42
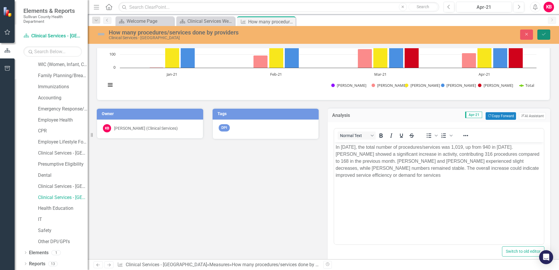
click at [543, 33] on icon "Save" at bounding box center [543, 34] width 5 height 4
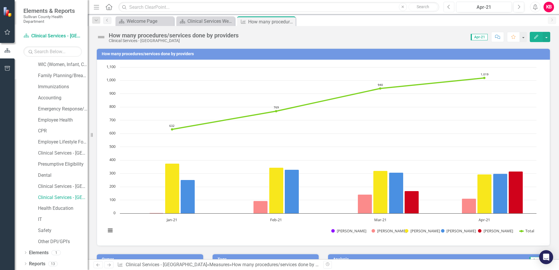
click at [449, 7] on icon "Previous" at bounding box center [448, 6] width 3 height 5
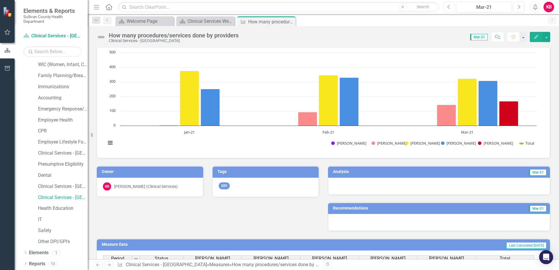
scroll to position [117, 0]
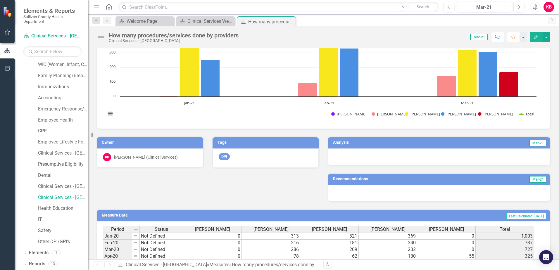
click at [422, 141] on h3 "Analysis" at bounding box center [383, 142] width 100 height 4
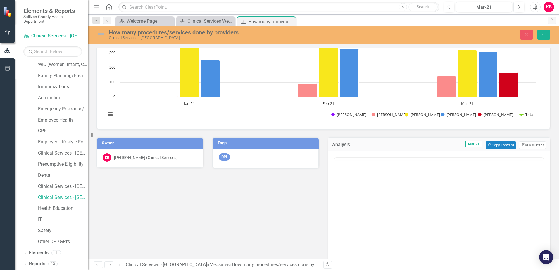
scroll to position [0, 0]
click at [527, 143] on button "ClearPoint AI AI Assistant" at bounding box center [532, 145] width 27 height 8
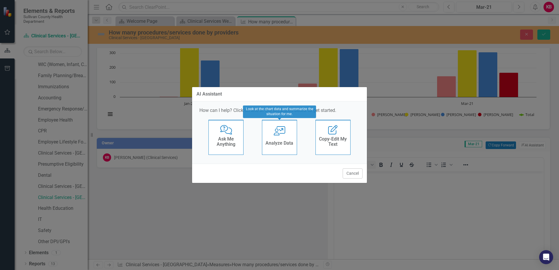
click at [278, 136] on icon at bounding box center [279, 130] width 12 height 9
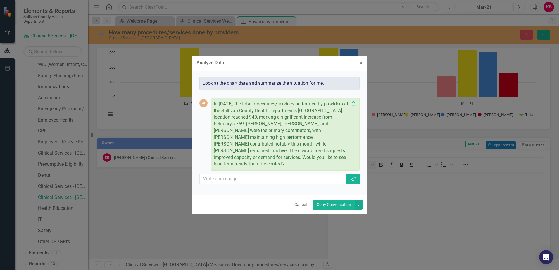
click at [331, 201] on button "Copy Conversation" at bounding box center [334, 205] width 42 height 10
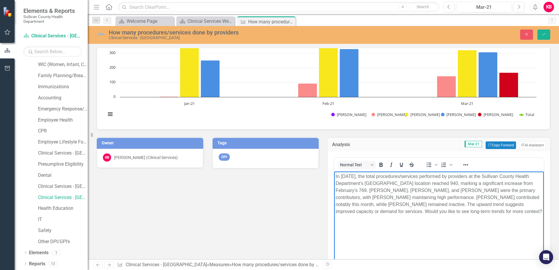
click at [476, 212] on p "In March 2021, the total procedures/services performed by providers at the Sull…" at bounding box center [438, 194] width 207 height 42
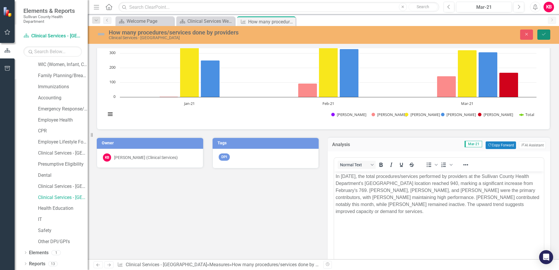
click at [542, 33] on icon "Save" at bounding box center [543, 34] width 5 height 4
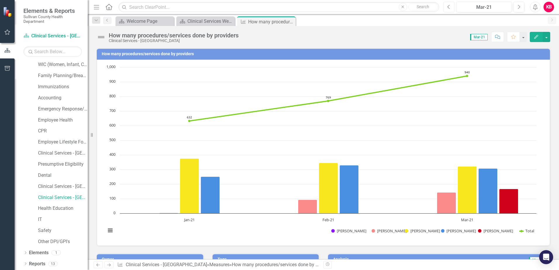
click at [449, 8] on icon "Previous" at bounding box center [448, 6] width 3 height 5
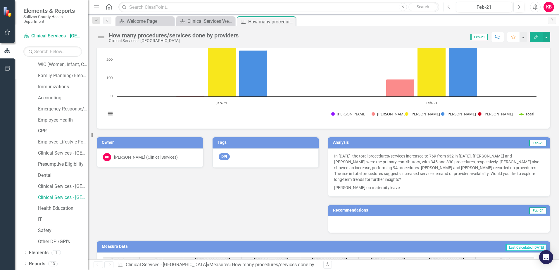
scroll to position [146, 0]
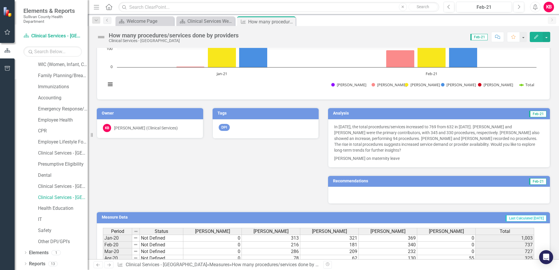
click at [407, 113] on h3 "Analysis" at bounding box center [383, 113] width 101 height 4
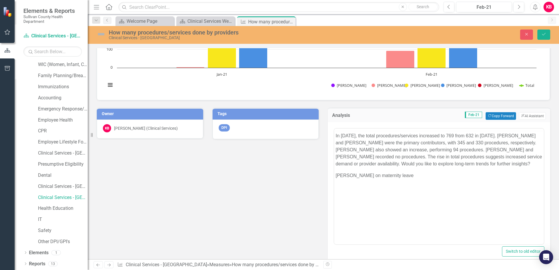
scroll to position [0, 0]
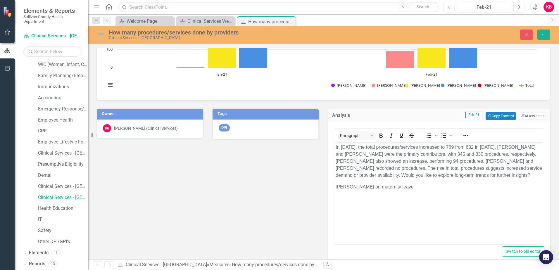
click at [357, 179] on p "In February 2021, the total procedures/services increased to 769 from 632 in Ja…" at bounding box center [438, 160] width 207 height 35
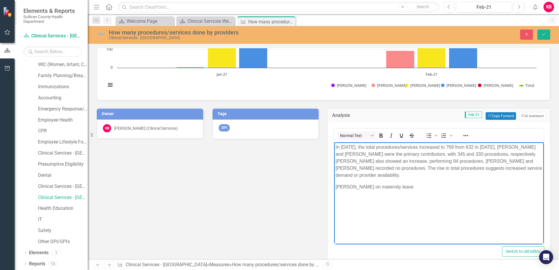
click at [344, 167] on p "In February 2021, the total procedures/services increased to 769 from 632 in Ja…" at bounding box center [438, 160] width 207 height 35
click at [542, 34] on icon "Save" at bounding box center [543, 34] width 5 height 4
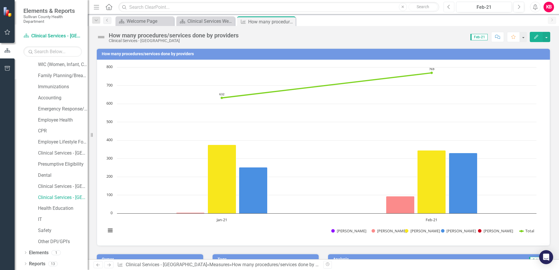
click at [448, 8] on icon "Previous" at bounding box center [448, 6] width 3 height 5
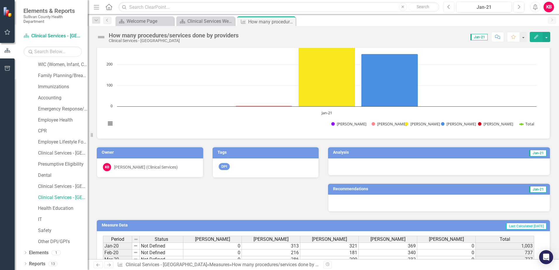
scroll to position [117, 0]
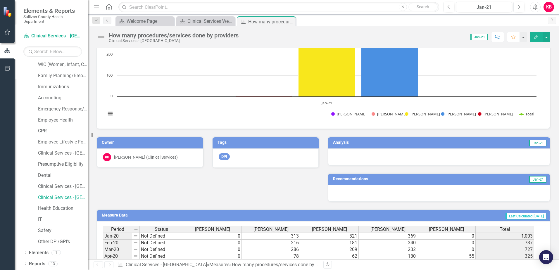
click at [381, 143] on h3 "Analysis" at bounding box center [383, 142] width 101 height 4
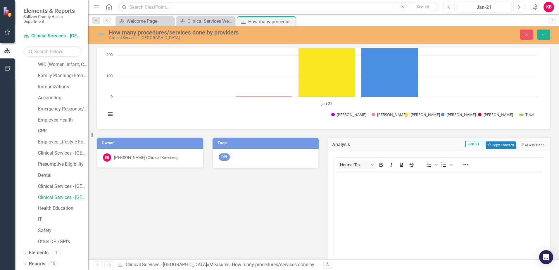
scroll to position [0, 0]
click at [520, 145] on button "ClearPoint AI AI Assistant" at bounding box center [532, 145] width 27 height 8
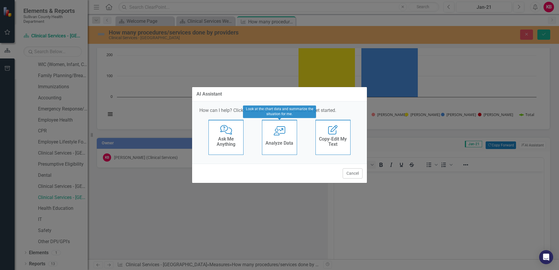
click at [276, 135] on icon at bounding box center [279, 130] width 12 height 9
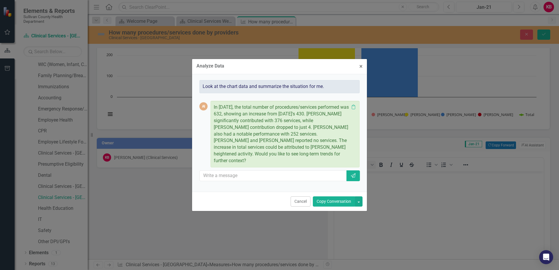
click at [334, 201] on button "Copy Conversation" at bounding box center [334, 201] width 42 height 10
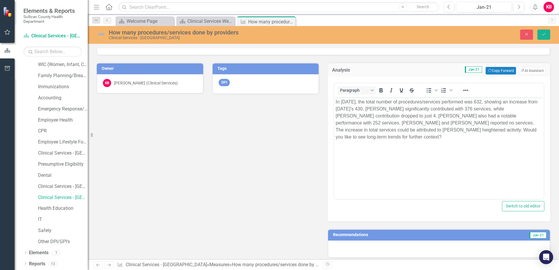
scroll to position [205, 0]
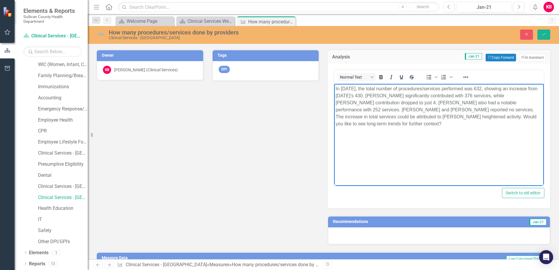
click at [402, 126] on p "In January 2021, the total number of procedures/services performed was 632, sho…" at bounding box center [438, 106] width 207 height 42
click at [498, 109] on p "In January 2021, the total number of procedures/services performed was 632, sho…" at bounding box center [438, 102] width 207 height 35
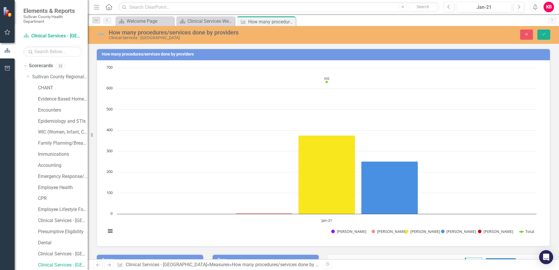
scroll to position [205, 0]
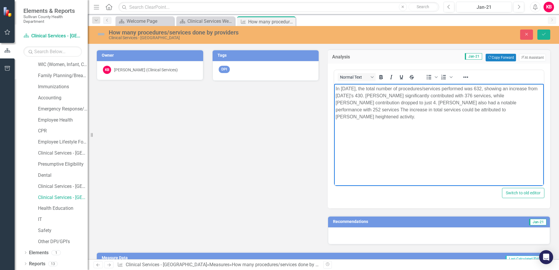
click at [362, 119] on p "In January 2021, the total number of procedures/services performed was 632, sho…" at bounding box center [438, 102] width 207 height 35
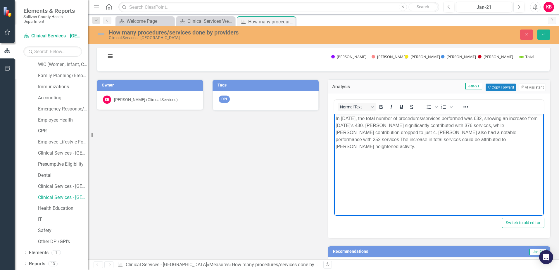
scroll to position [175, 0]
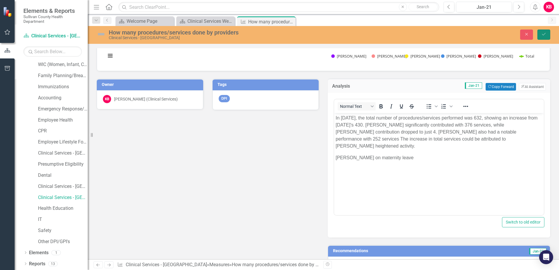
click at [545, 32] on icon "Save" at bounding box center [543, 34] width 5 height 4
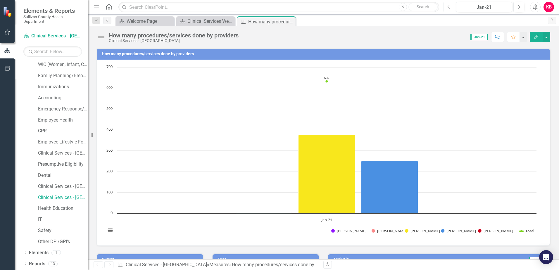
click at [448, 7] on icon "Previous" at bounding box center [448, 6] width 3 height 5
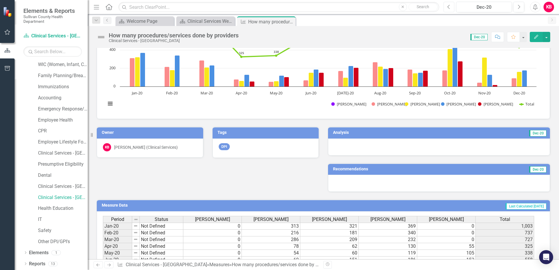
scroll to position [146, 0]
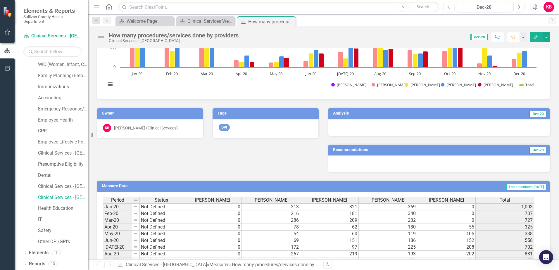
click at [433, 113] on td "Dec-20" at bounding box center [489, 114] width 113 height 9
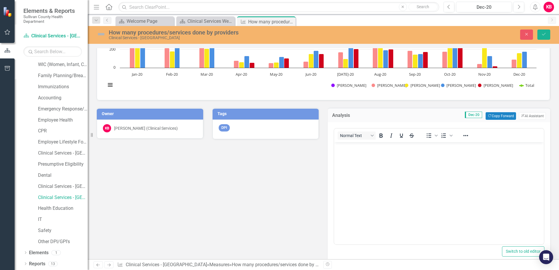
scroll to position [0, 0]
click at [522, 115] on button "ClearPoint AI AI Assistant" at bounding box center [532, 116] width 27 height 8
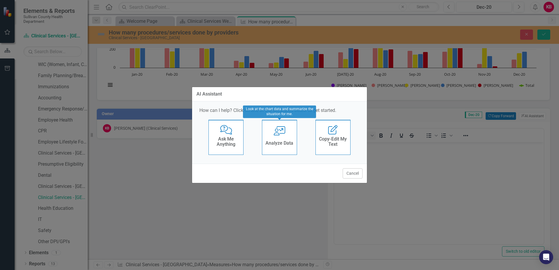
click at [276, 134] on icon "User with Chart" at bounding box center [279, 130] width 12 height 9
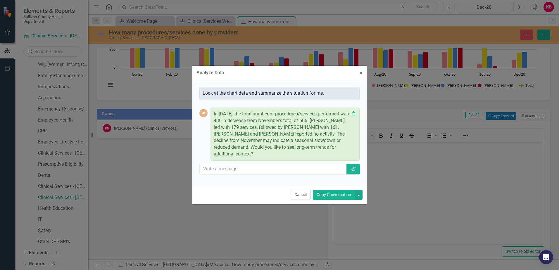
click at [332, 193] on button "Copy Conversation" at bounding box center [334, 195] width 42 height 10
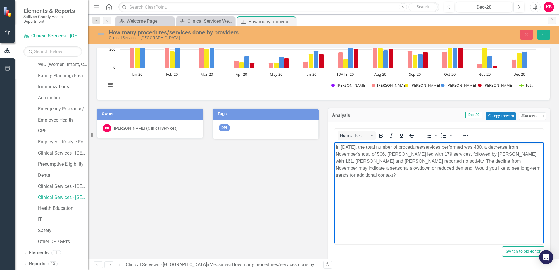
click at [375, 175] on p "In December 2020, the total number of procedures/services performed was 430, a …" at bounding box center [438, 160] width 207 height 35
click at [458, 161] on p "In December 2020, the total number of procedures/services performed was 430, a …" at bounding box center [438, 157] width 207 height 28
click at [526, 162] on p "In December 2020, the total number of procedures/services performed was 430, a …" at bounding box center [438, 153] width 207 height 21
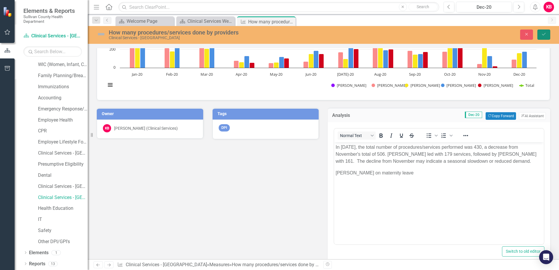
click at [541, 33] on button "Save" at bounding box center [543, 35] width 13 height 10
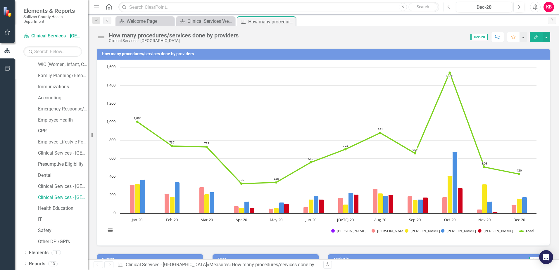
click at [449, 7] on icon "Previous" at bounding box center [448, 6] width 3 height 5
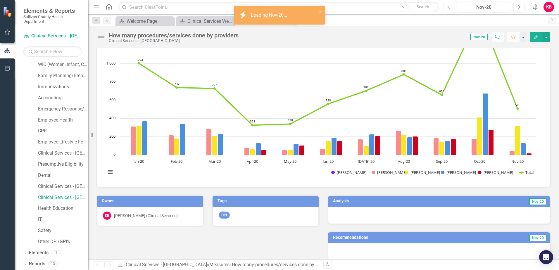
scroll to position [117, 0]
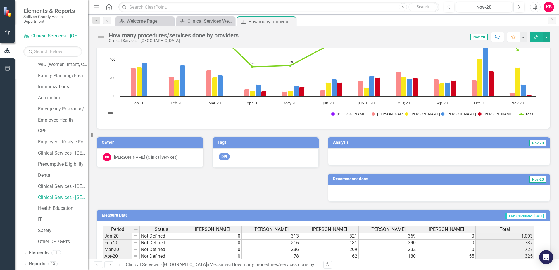
click at [421, 142] on h3 "Analysis" at bounding box center [382, 142] width 99 height 4
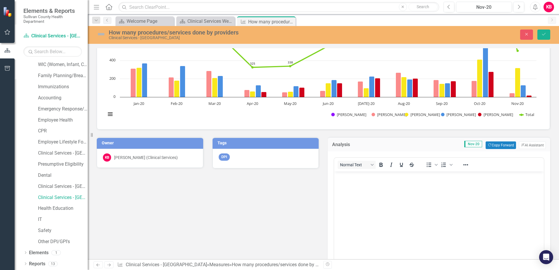
scroll to position [0, 0]
click at [524, 143] on button "ClearPoint AI AI Assistant" at bounding box center [532, 145] width 27 height 8
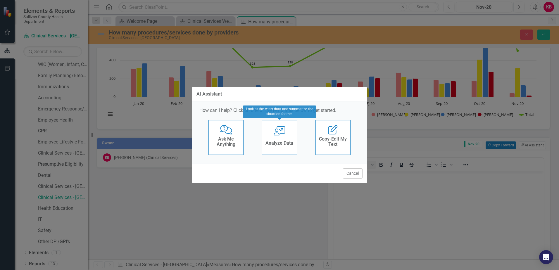
click at [278, 136] on div "User with Chart Analyze Data" at bounding box center [279, 137] width 35 height 35
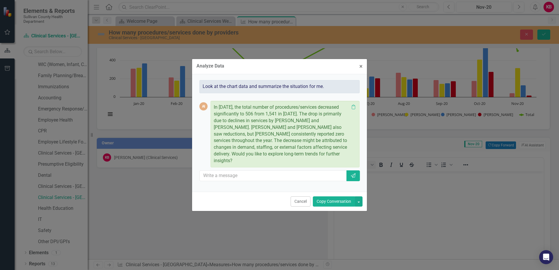
click at [330, 201] on button "Copy Conversation" at bounding box center [334, 201] width 42 height 10
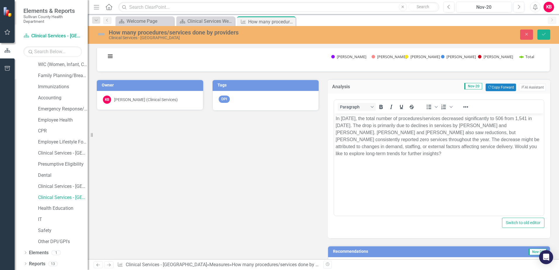
scroll to position [175, 0]
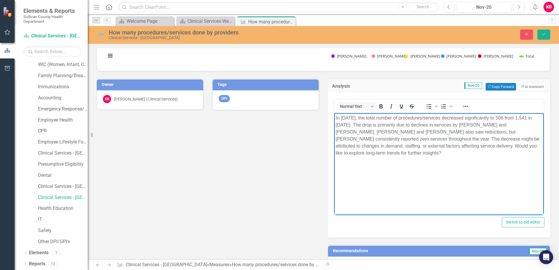
click at [431, 154] on p "In November 2020, the total number of procedures/services decreased significant…" at bounding box center [438, 135] width 207 height 42
click at [451, 139] on p "In November 2020, the total number of procedures/services decreased significant…" at bounding box center [438, 131] width 207 height 35
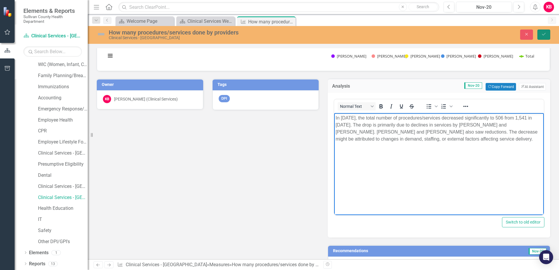
click at [541, 33] on icon "Save" at bounding box center [543, 34] width 5 height 4
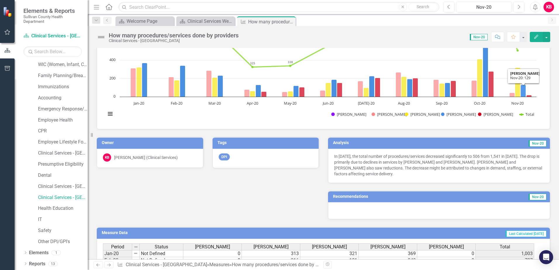
scroll to position [117, 0]
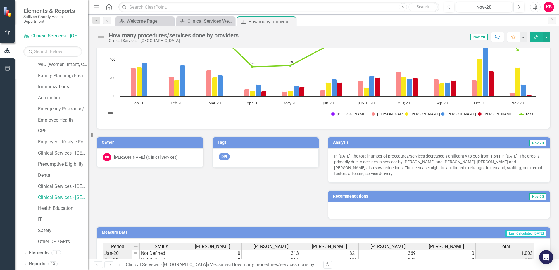
click at [436, 143] on td "Nov-20" at bounding box center [489, 143] width 115 height 9
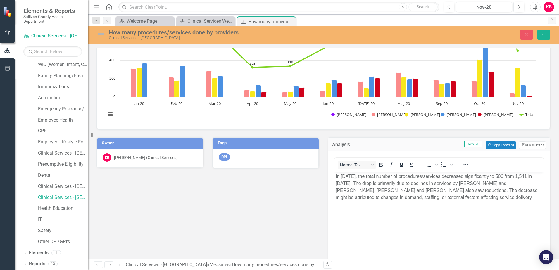
scroll to position [0, 0]
click at [517, 200] on p "In November 2020, the total number of procedures/services decreased significant…" at bounding box center [438, 187] width 207 height 28
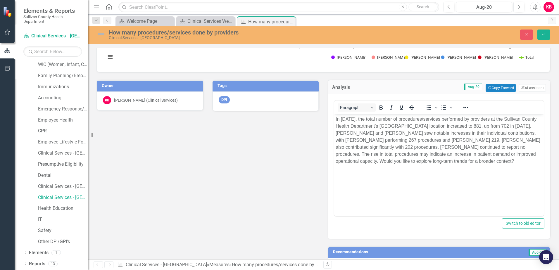
scroll to position [175, 0]
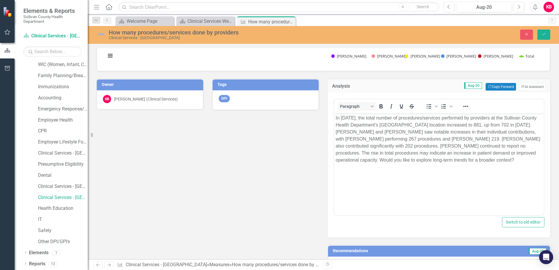
click at [473, 161] on p "In [DATE], the total number of procedures/services performed by providers at th…" at bounding box center [438, 138] width 207 height 49
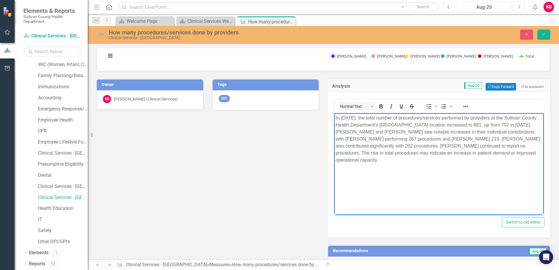
click at [512, 145] on p "In August 2020, the total number of procedures/services performed by providers …" at bounding box center [438, 138] width 207 height 49
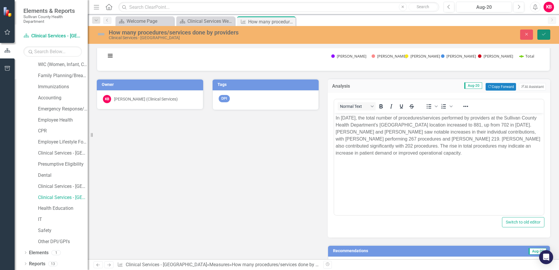
click at [543, 34] on icon "Save" at bounding box center [543, 34] width 5 height 4
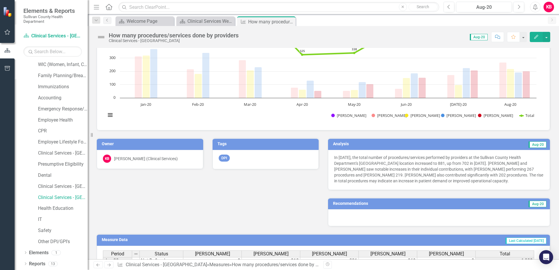
scroll to position [117, 0]
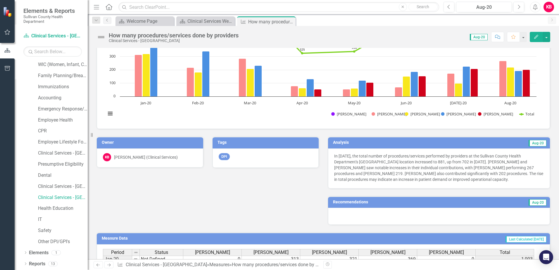
click at [445, 141] on td "Aug-20" at bounding box center [489, 143] width 115 height 9
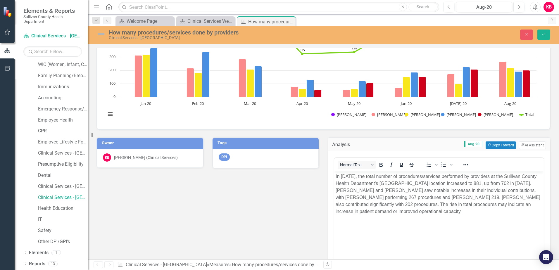
scroll to position [0, 0]
click at [426, 211] on p "In August 2020, the total number of procedures/services performed by providers …" at bounding box center [438, 194] width 207 height 42
click at [543, 35] on icon "Save" at bounding box center [543, 34] width 5 height 4
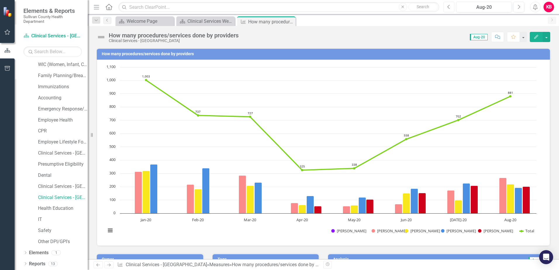
click at [448, 7] on icon "Previous" at bounding box center [448, 6] width 3 height 5
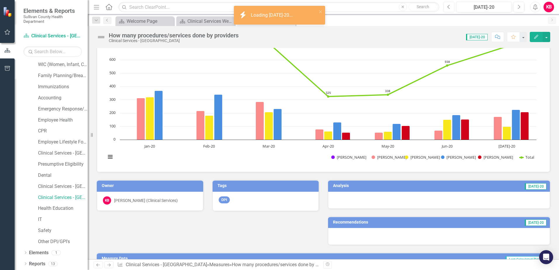
scroll to position [88, 0]
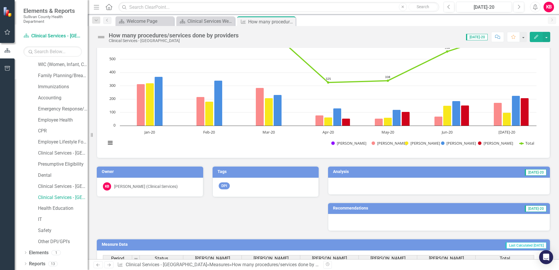
click at [434, 171] on td "[DATE]-20" at bounding box center [484, 172] width 125 height 9
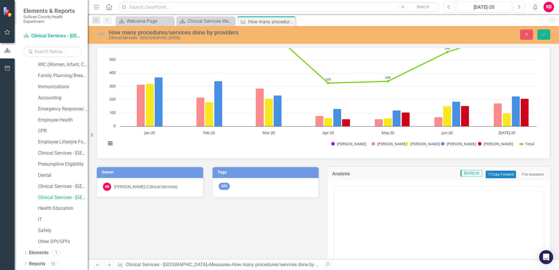
scroll to position [0, 0]
click at [523, 175] on button "ClearPoint AI AI Assistant" at bounding box center [532, 175] width 27 height 8
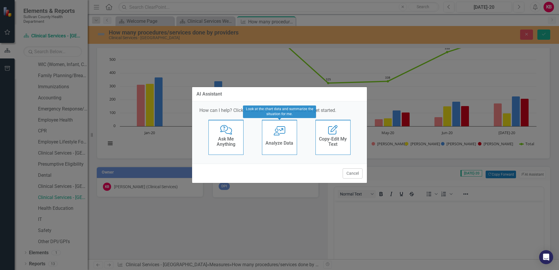
click at [279, 135] on icon at bounding box center [279, 130] width 12 height 9
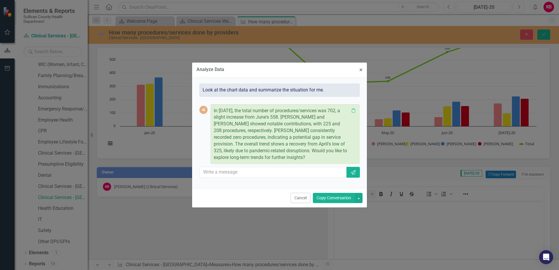
click at [332, 198] on button "Copy Conversation" at bounding box center [334, 198] width 42 height 10
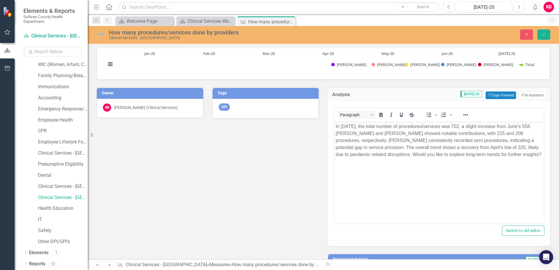
scroll to position [175, 0]
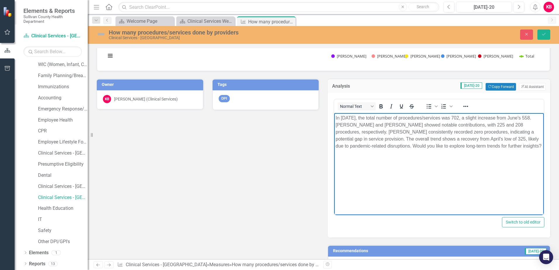
click at [530, 146] on p "In July 2020, the total number of procedures/services was 702, a slight increas…" at bounding box center [438, 131] width 207 height 35
click at [371, 138] on p "In July 2020, the total number of procedures/services was 702, a slight increas…" at bounding box center [438, 131] width 207 height 35
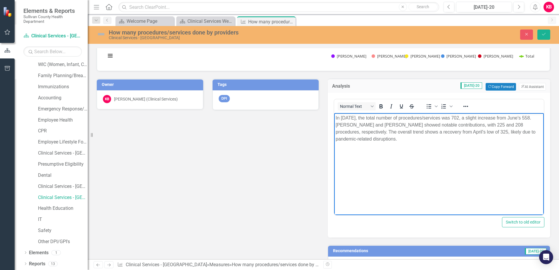
click at [378, 140] on p "In July 2020, the total number of procedures/services was 702, a slight increas…" at bounding box center [438, 128] width 207 height 28
click at [541, 33] on button "Save" at bounding box center [543, 35] width 13 height 10
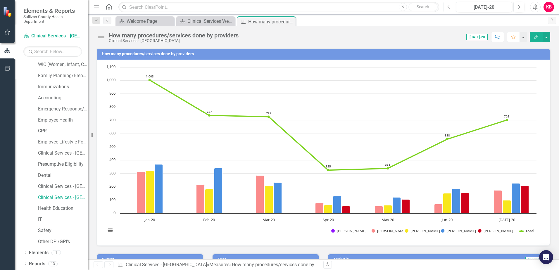
click at [449, 7] on icon "Previous" at bounding box center [448, 6] width 3 height 5
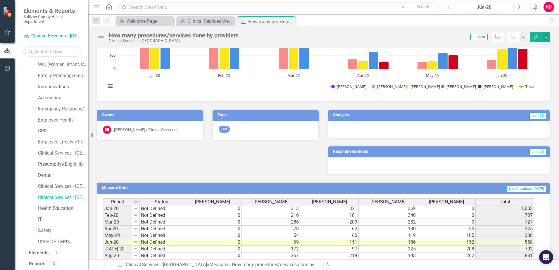
scroll to position [146, 0]
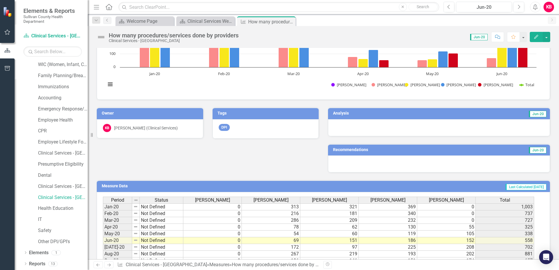
click at [416, 113] on h3 "Analysis" at bounding box center [383, 113] width 100 height 4
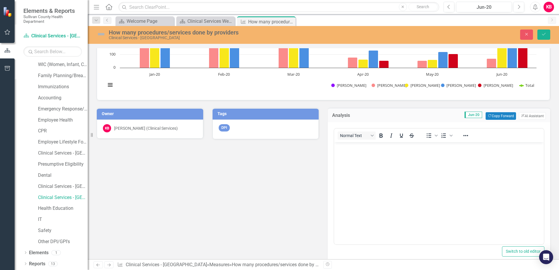
scroll to position [0, 0]
click at [527, 117] on button "ClearPoint AI AI Assistant" at bounding box center [532, 116] width 27 height 8
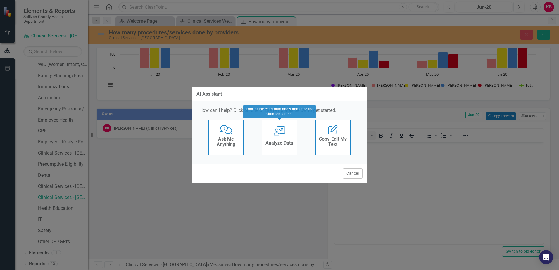
click at [274, 133] on icon "User with Chart" at bounding box center [279, 130] width 12 height 9
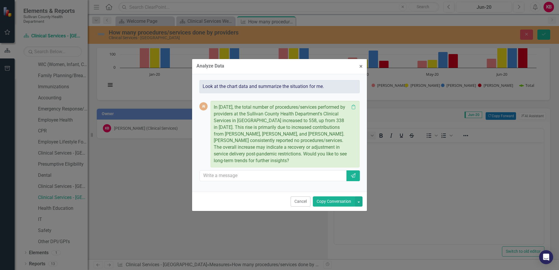
click at [329, 204] on button "Copy Conversation" at bounding box center [334, 201] width 42 height 10
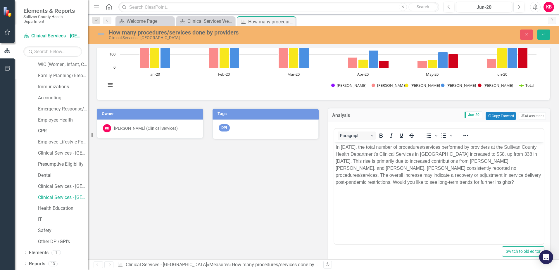
scroll to position [175, 0]
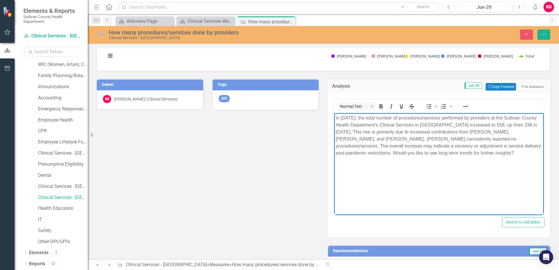
click at [460, 154] on p "In June 2020, the total number of procedures/services performed by providers at…" at bounding box center [438, 135] width 207 height 42
click at [503, 139] on p "In June 2020, the total number of procedures/services performed by providers at…" at bounding box center [438, 135] width 207 height 42
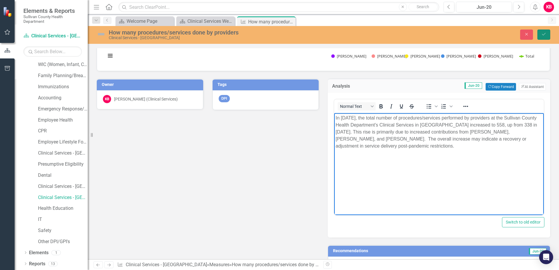
click at [539, 34] on button "Save" at bounding box center [543, 35] width 13 height 10
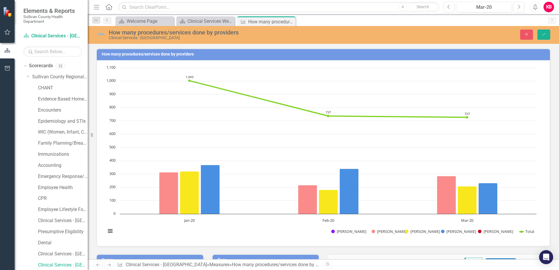
scroll to position [146, 0]
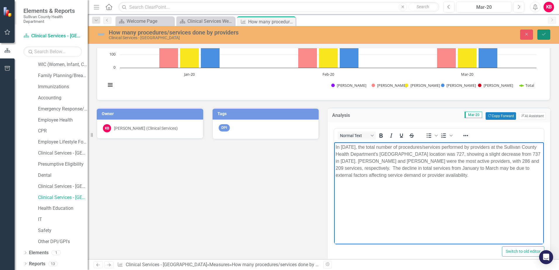
click at [542, 34] on icon "Save" at bounding box center [543, 34] width 5 height 4
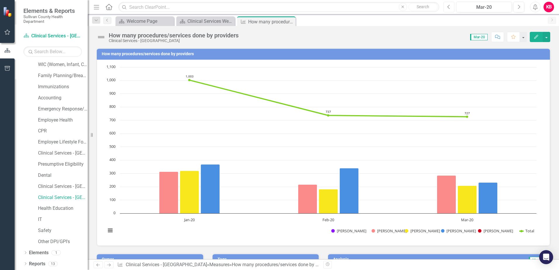
click at [448, 8] on icon "Previous" at bounding box center [448, 6] width 3 height 5
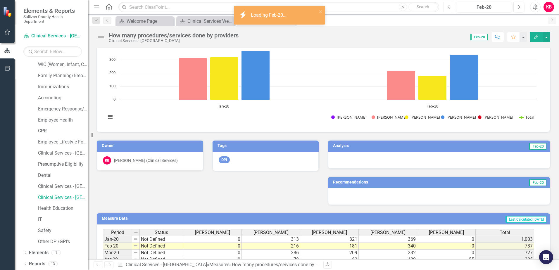
scroll to position [117, 0]
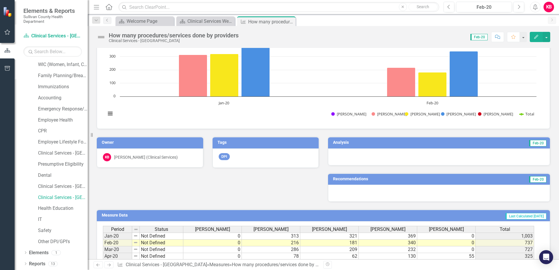
click at [423, 143] on h3 "Analysis" at bounding box center [383, 142] width 101 height 4
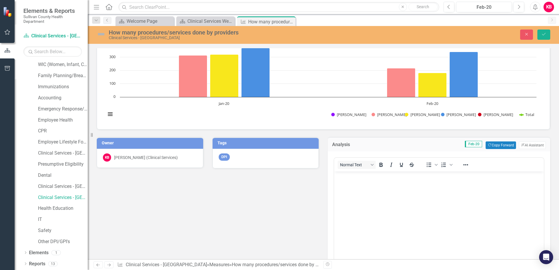
scroll to position [0, 0]
click at [527, 144] on button "ClearPoint AI AI Assistant" at bounding box center [532, 145] width 27 height 8
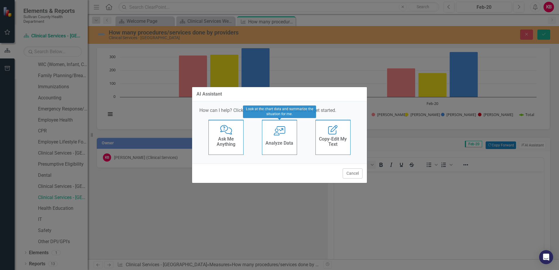
click at [278, 137] on div "User with Chart Analyze Data" at bounding box center [279, 137] width 35 height 35
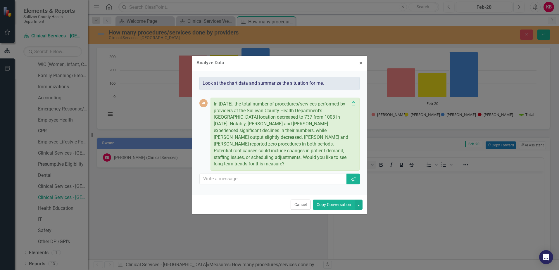
click at [333, 203] on button "Copy Conversation" at bounding box center [334, 205] width 42 height 10
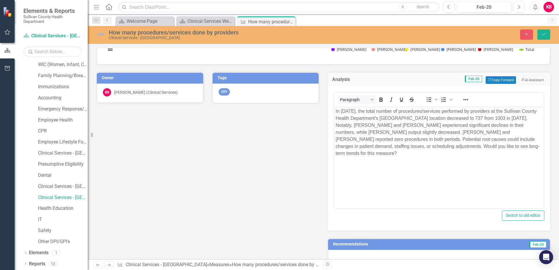
scroll to position [205, 0]
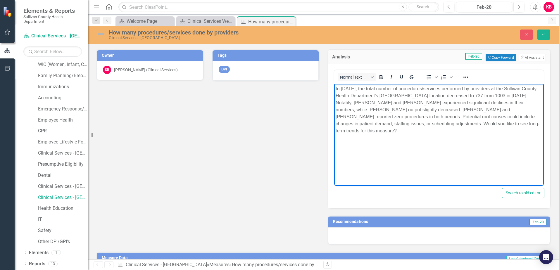
click at [357, 131] on p "In [DATE], the total number of procedures/services performed by providers at th…" at bounding box center [438, 109] width 207 height 49
click at [392, 117] on p "In [DATE], the total number of procedures/services performed by providers at th…" at bounding box center [438, 106] width 207 height 42
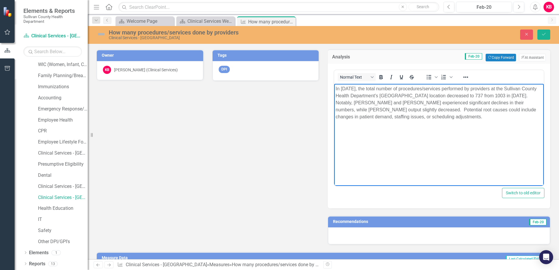
click at [446, 118] on p "In [DATE], the total number of procedures/services performed by providers at th…" at bounding box center [438, 102] width 207 height 35
